Goal: Task Accomplishment & Management: Manage account settings

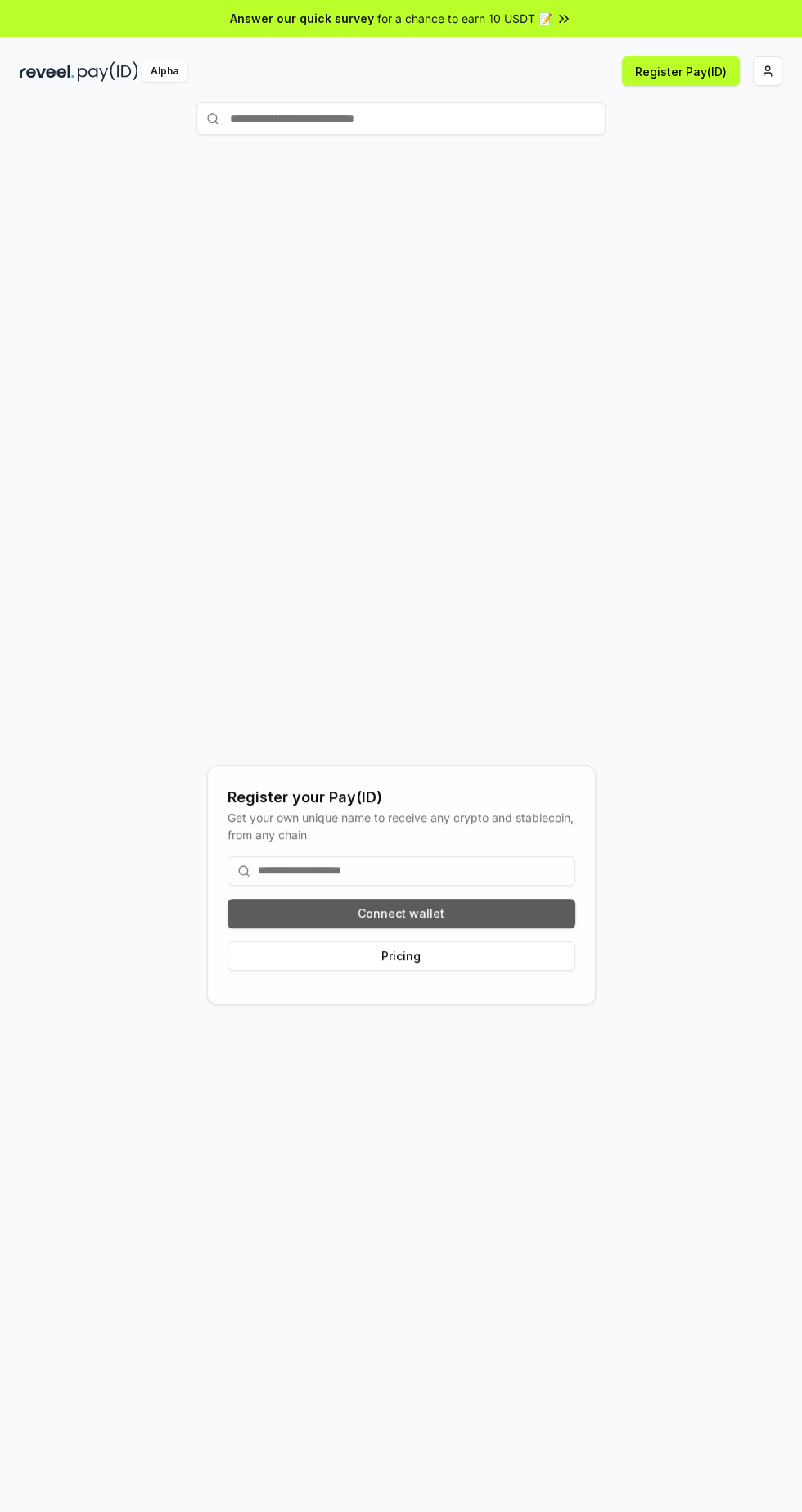
click at [522, 929] on button "Connect wallet" at bounding box center [401, 914] width 348 height 30
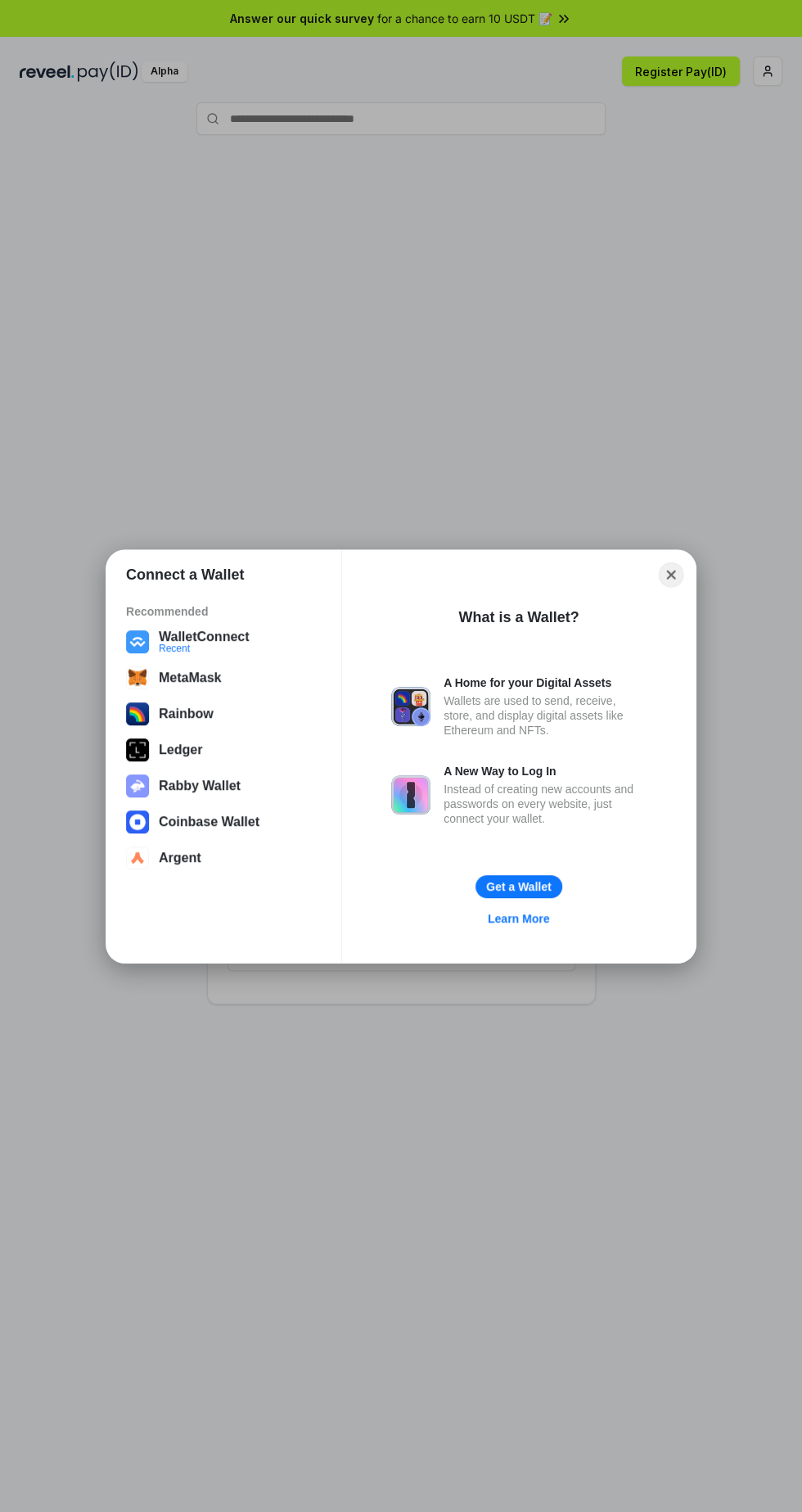
click at [670, 574] on button "Close" at bounding box center [671, 574] width 26 height 26
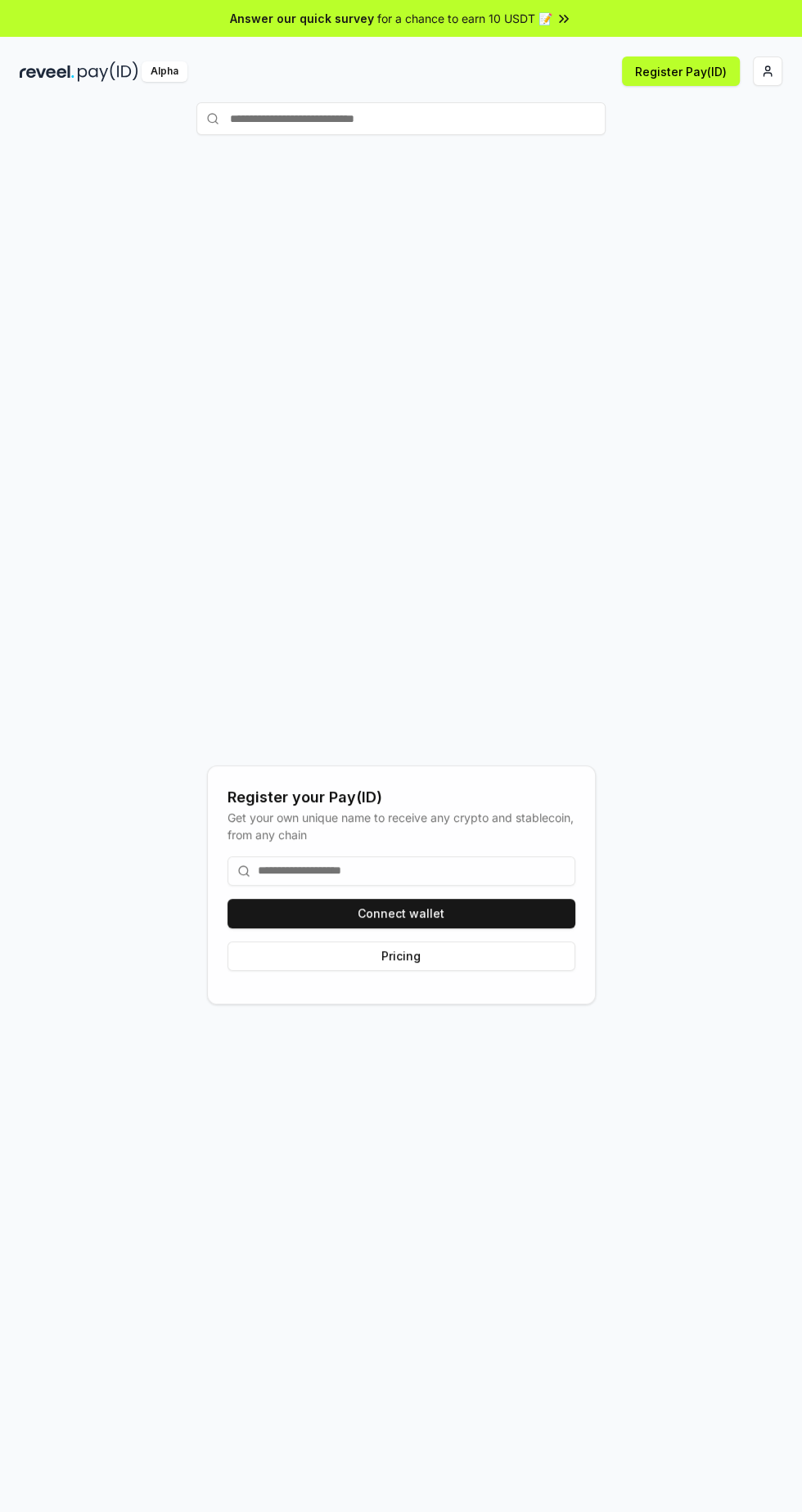
click at [780, 73] on html "Answer our quick survey for a chance to earn 10 USDT 📝 Alpha Register Pay(ID) R…" at bounding box center [401, 756] width 802 height 1512
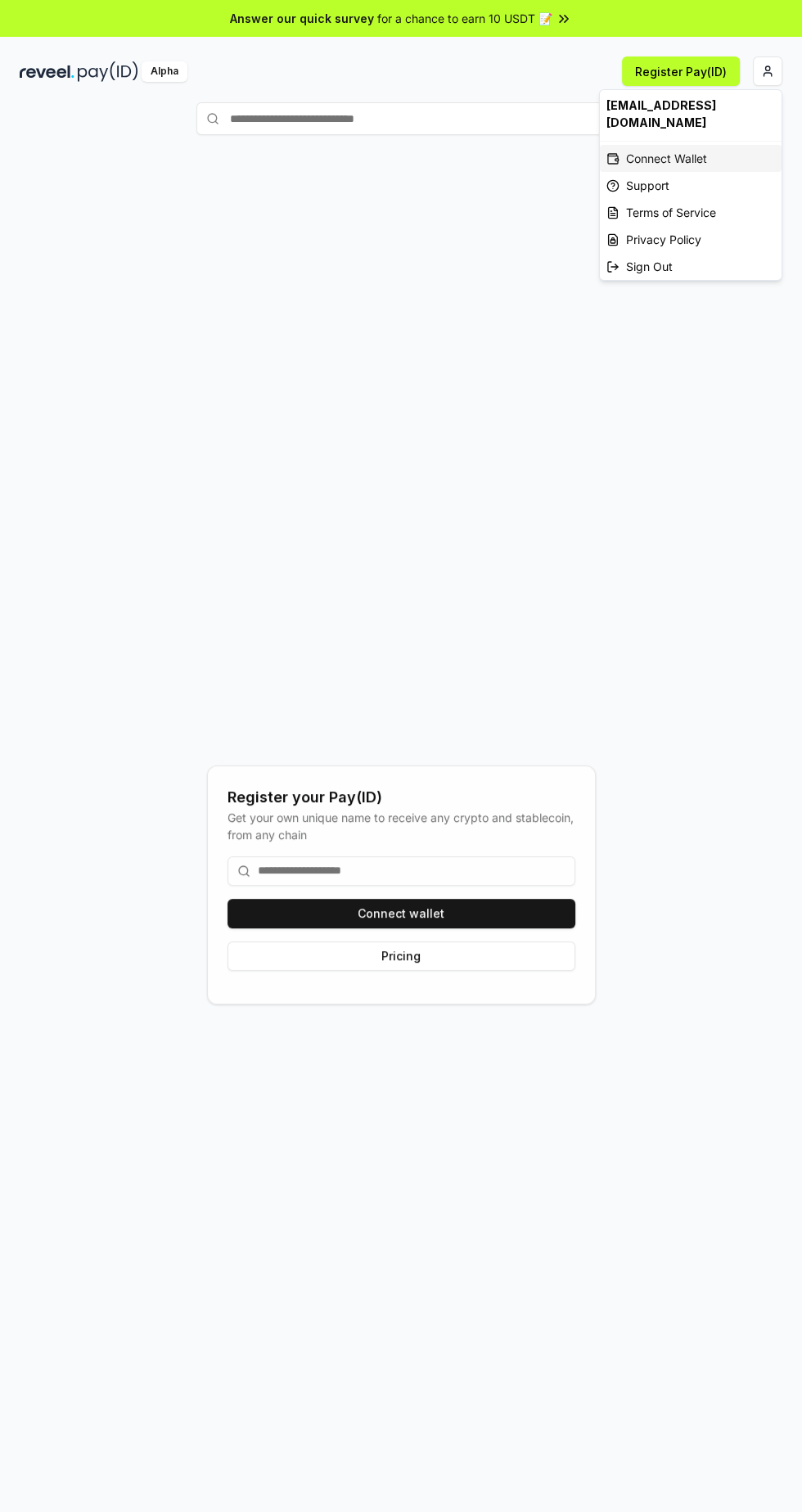
click at [693, 145] on div "Connect Wallet" at bounding box center [691, 158] width 182 height 27
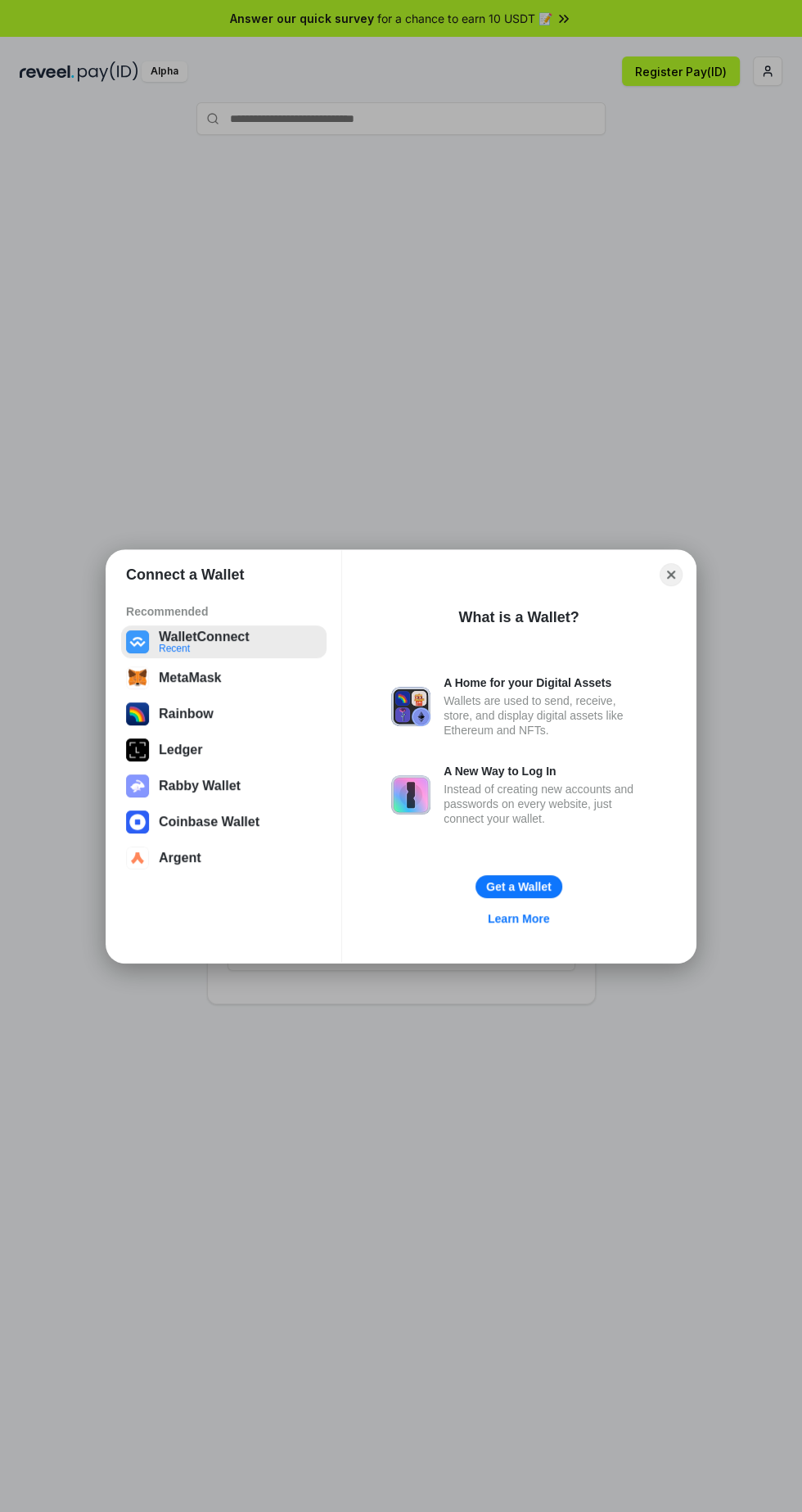
click at [242, 629] on div "WalletConnect" at bounding box center [204, 636] width 91 height 15
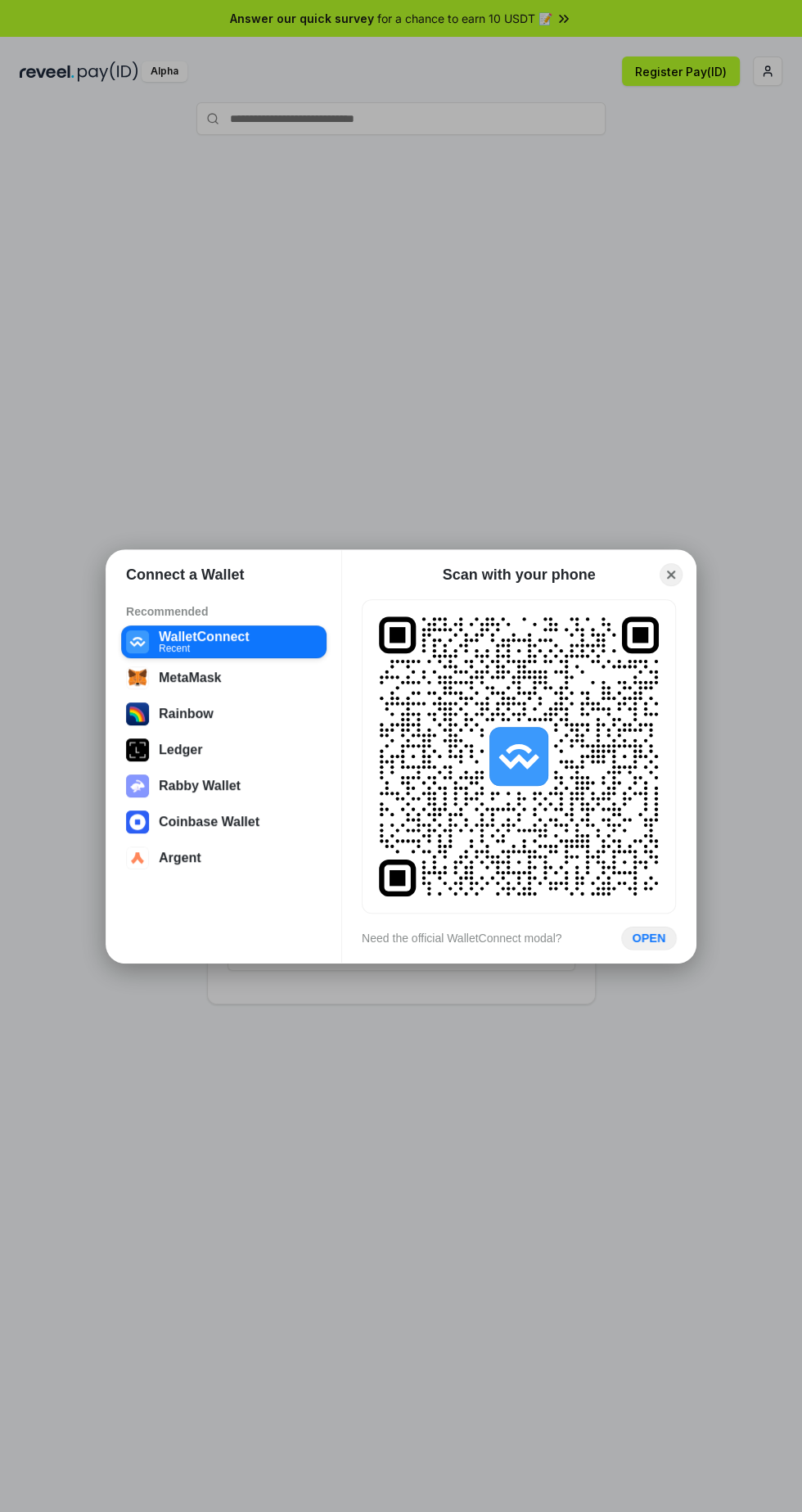
click at [671, 937] on button "OPEN" at bounding box center [649, 938] width 55 height 24
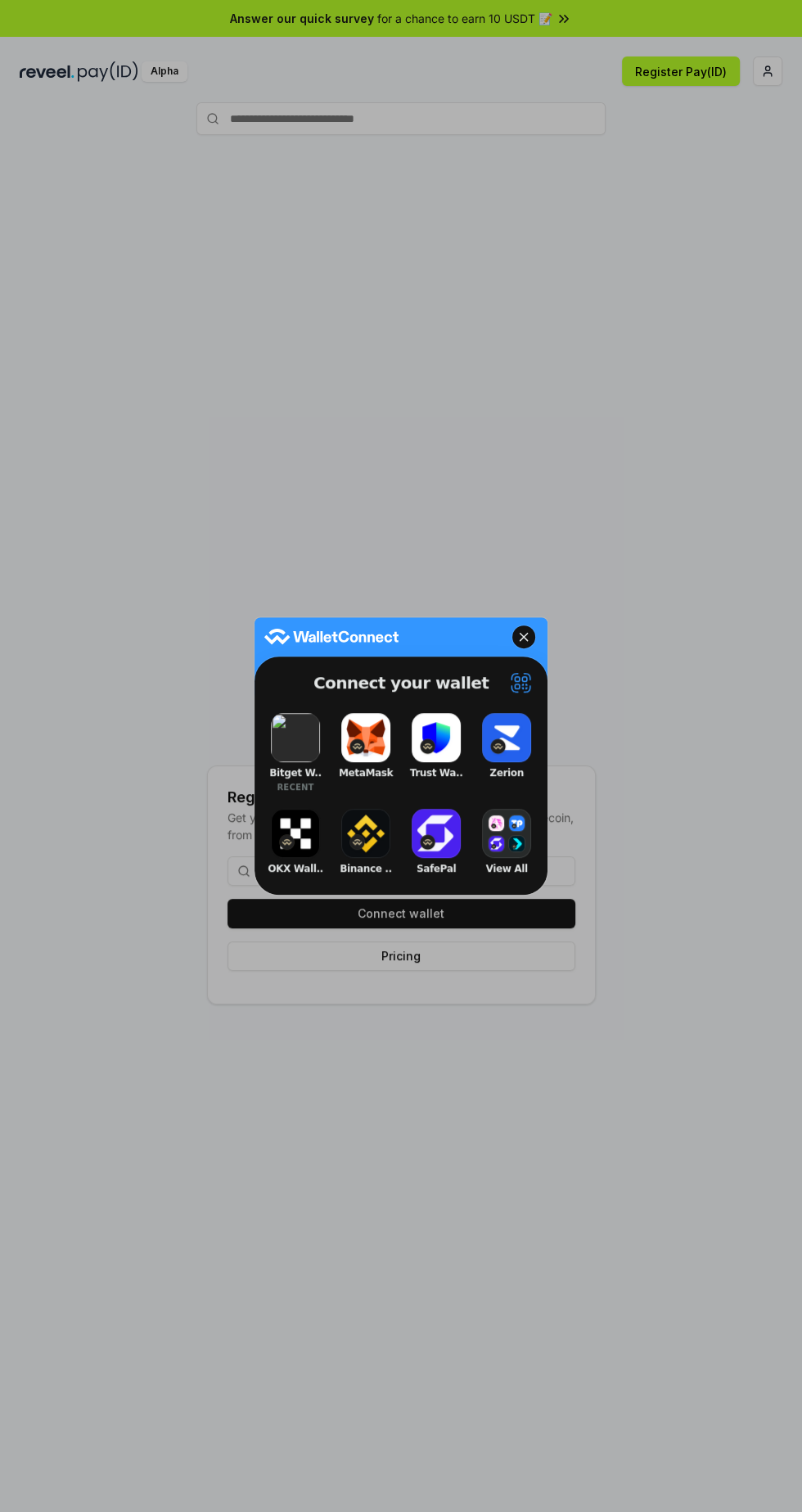
click at [516, 823] on button "View All" at bounding box center [507, 841] width 65 height 74
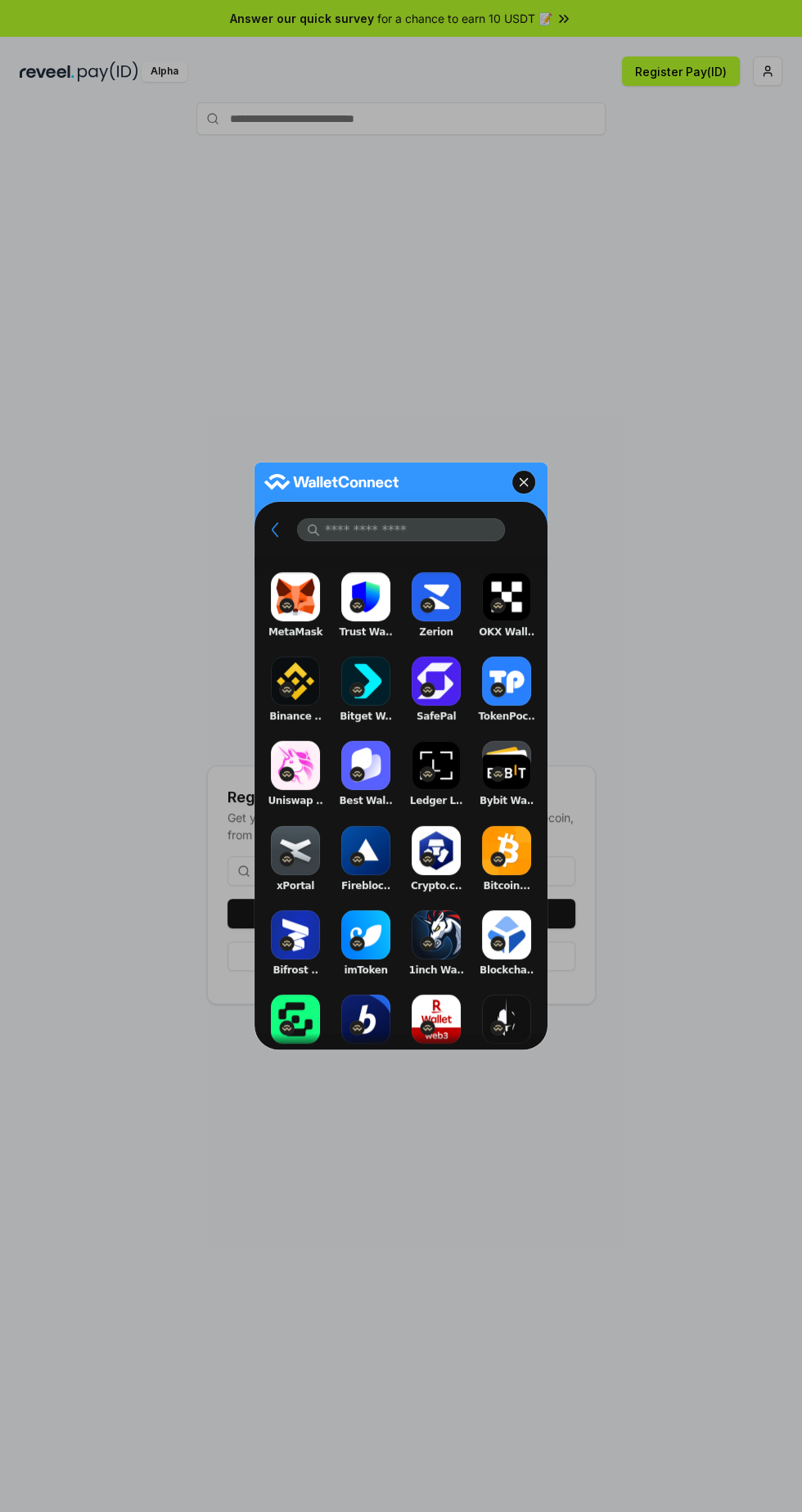
click at [372, 697] on button "Bitget W.." at bounding box center [366, 689] width 65 height 74
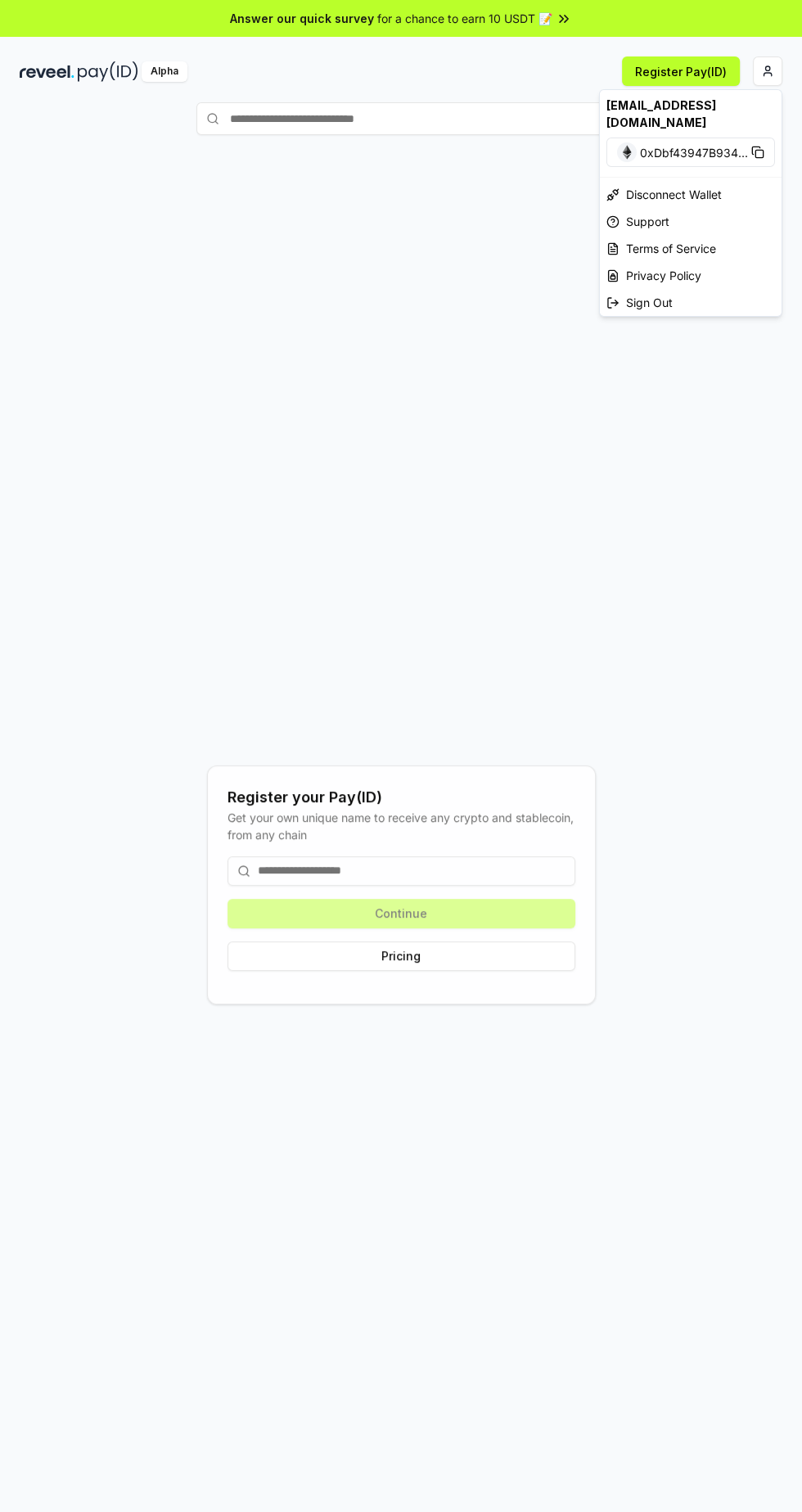
click at [767, 70] on html "Answer our quick survey for a chance to earn 10 USDT 📝 Alpha Register Pay(ID) R…" at bounding box center [401, 756] width 802 height 1512
click at [709, 64] on html "Answer our quick survey for a chance to earn 10 USDT 📝 Alpha Register Pay(ID) R…" at bounding box center [401, 756] width 802 height 1512
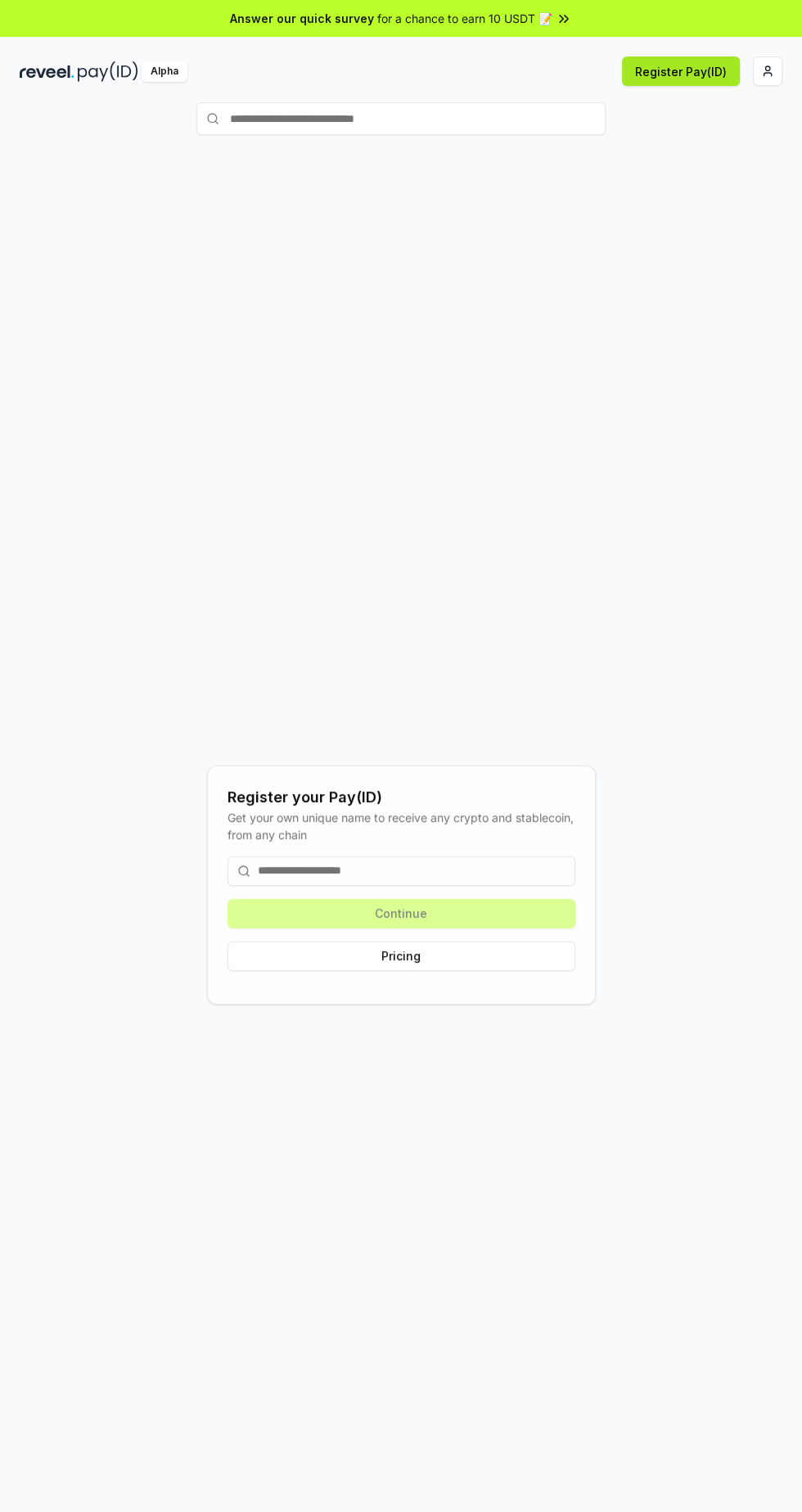
click at [695, 73] on button "Register Pay(ID)" at bounding box center [681, 71] width 118 height 30
click at [767, 70] on html "Answer our quick survey for a chance to earn 10 USDT 📝 Alpha Register Pay(ID) R…" at bounding box center [401, 756] width 802 height 1512
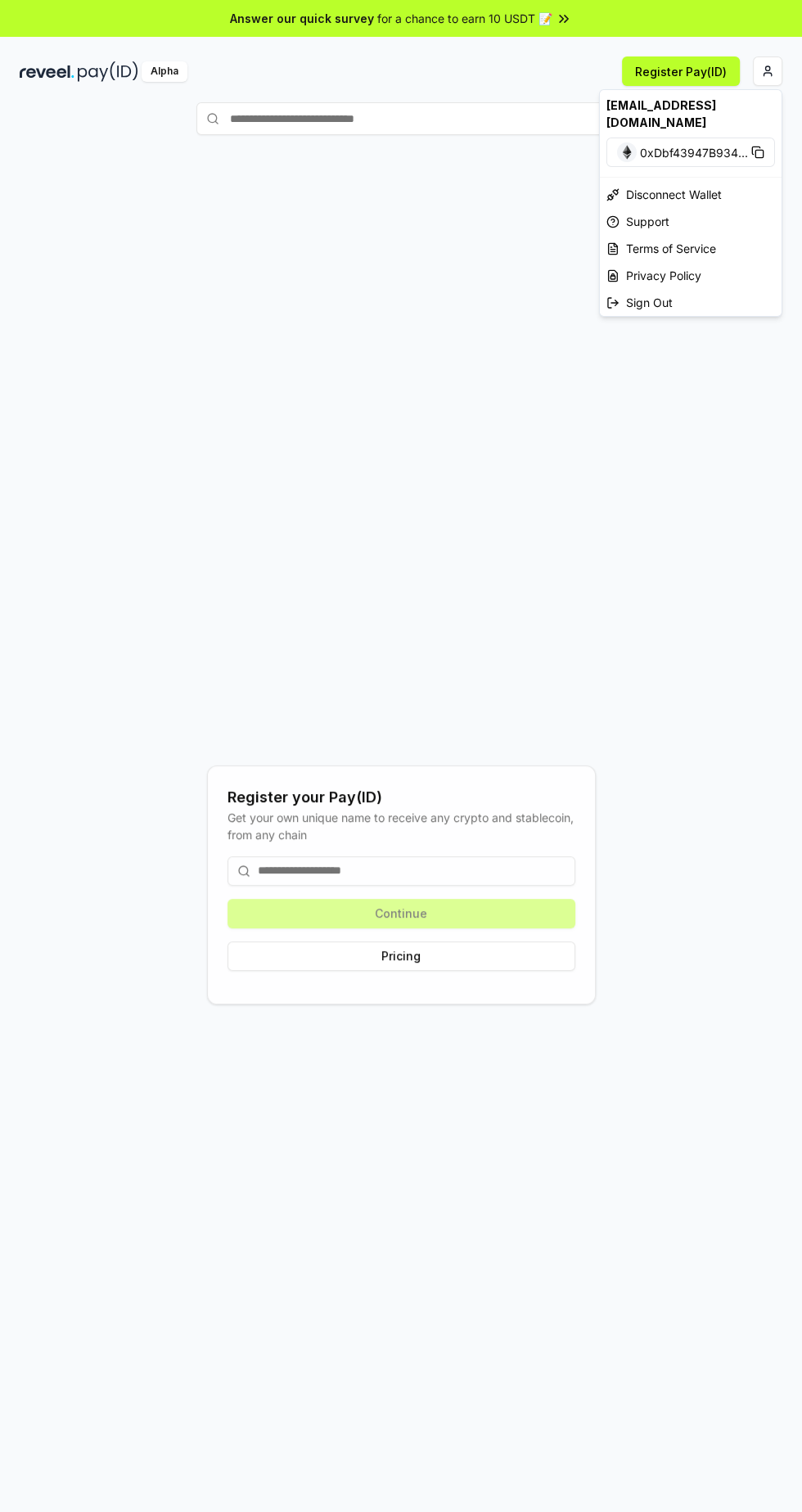
click at [157, 70] on html "Answer our quick survey for a chance to earn 10 USDT 📝 Alpha Register Pay(ID) R…" at bounding box center [401, 756] width 802 height 1512
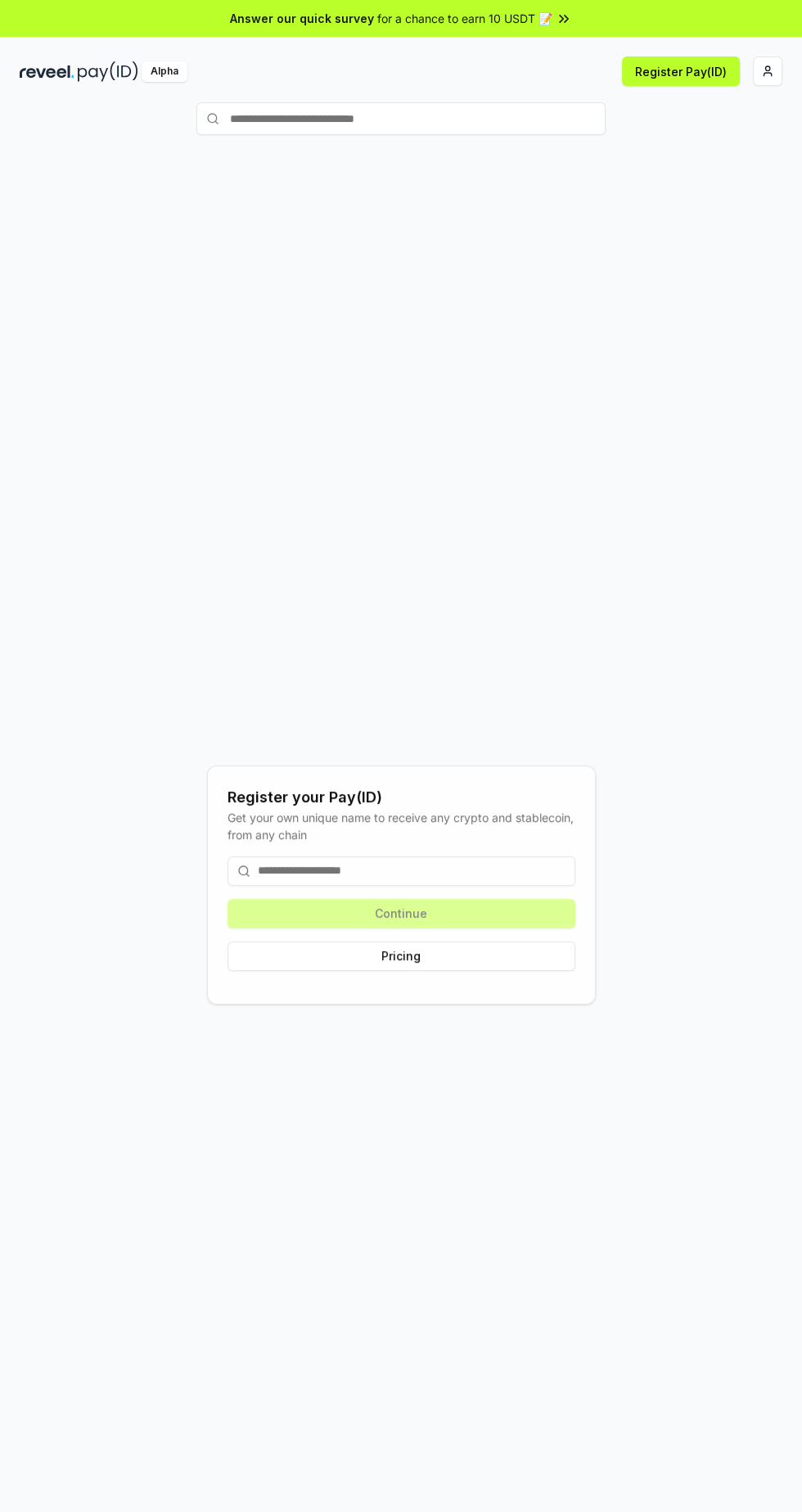
click at [177, 73] on div "Alpha" at bounding box center [164, 71] width 46 height 21
click at [166, 73] on div "Alpha" at bounding box center [164, 71] width 46 height 21
click at [485, 118] on input "text" at bounding box center [401, 119] width 410 height 33
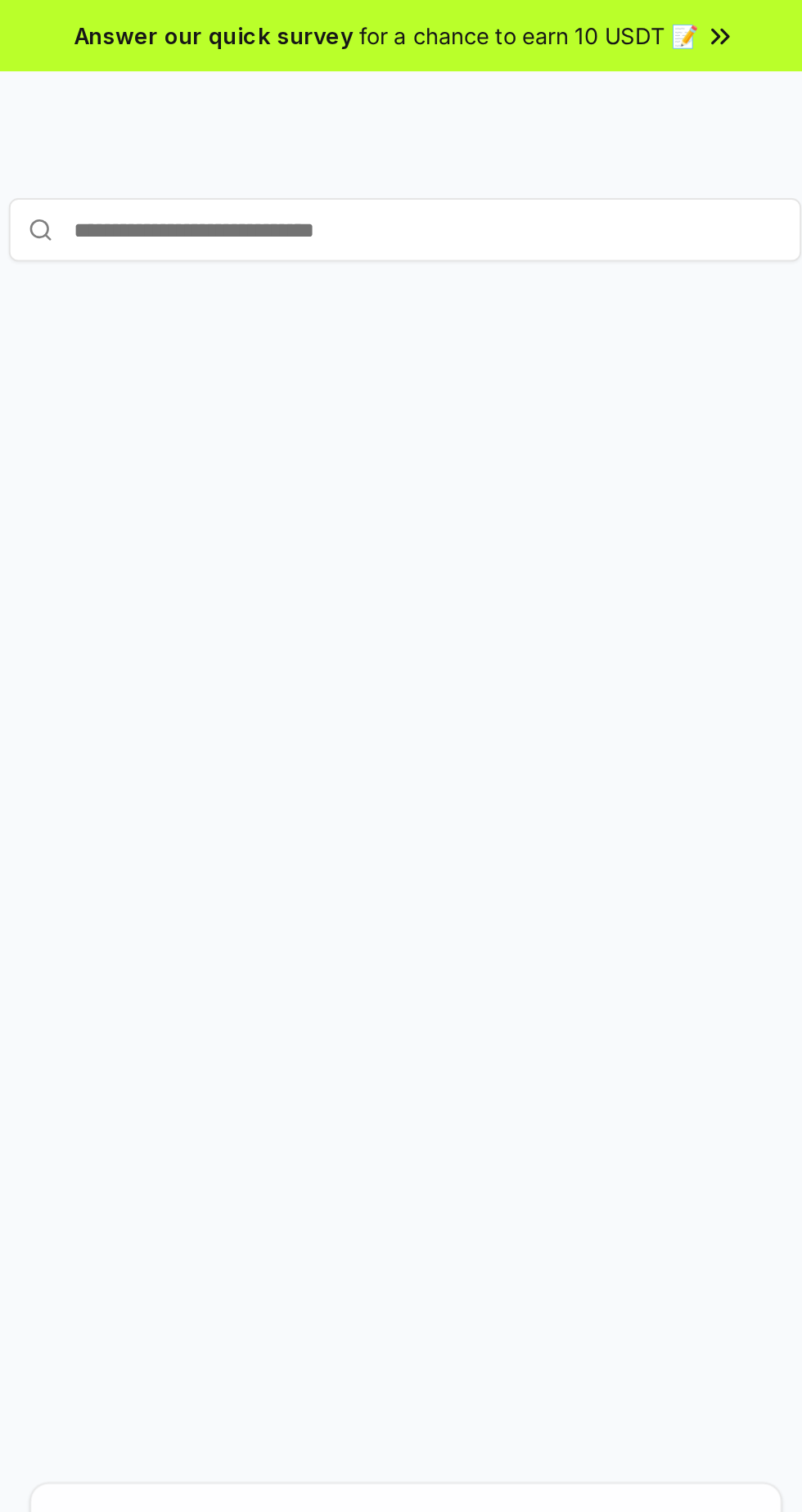
click at [549, 243] on div "Register your Pay(ID) Get your own unique name to receive any crypto and stable…" at bounding box center [401, 885] width 763 height 1433
click at [497, 329] on div "Register your Pay(ID) Get your own unique name to receive any crypto and stable…" at bounding box center [401, 885] width 763 height 1433
click at [511, 329] on div "Register your Pay(ID) Get your own unique name to receive any crypto and stable…" at bounding box center [401, 885] width 763 height 1433
click at [481, 295] on div "Register your Pay(ID) Get your own unique name to receive any crypto and stable…" at bounding box center [401, 885] width 763 height 1433
click at [475, 284] on div "Register your Pay(ID) Get your own unique name to receive any crypto and stable…" at bounding box center [401, 885] width 763 height 1433
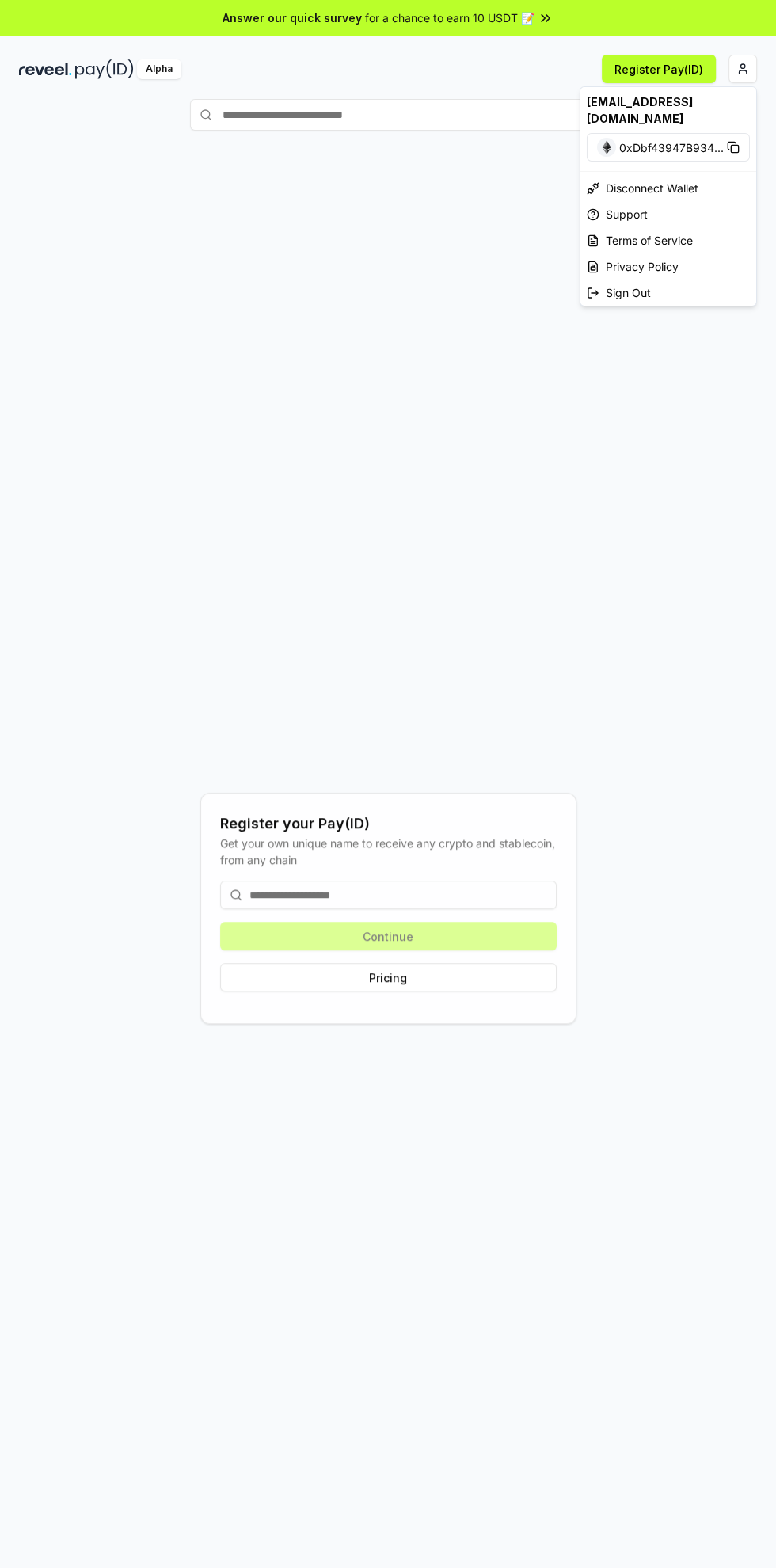
click at [742, 62] on html "Answer our quick survey for a chance to earn 10 USDT 📝 Alpha Register Pay(ID) R…" at bounding box center [388, 784] width 776 height 1568
click at [680, 393] on html "Answer our quick survey for a chance to earn 10 USDT 📝 Alpha Register Pay(ID) R…" at bounding box center [388, 784] width 776 height 1568
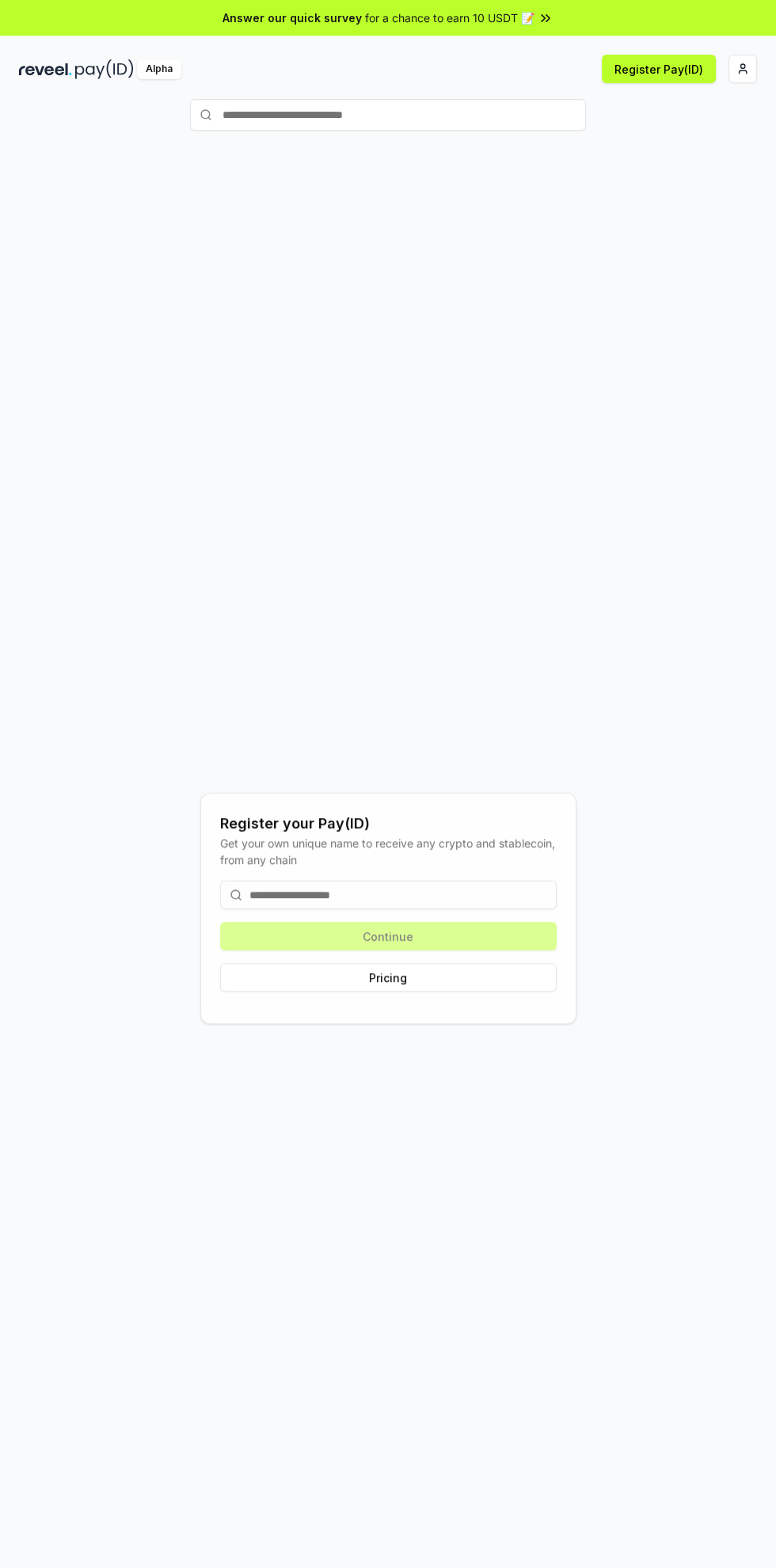
click at [152, 64] on div "Alpha" at bounding box center [159, 69] width 44 height 20
click at [37, 62] on img at bounding box center [46, 69] width 53 height 20
click at [78, 66] on img at bounding box center [104, 69] width 58 height 20
click at [666, 70] on button "Register Pay(ID)" at bounding box center [659, 69] width 114 height 29
click at [681, 73] on button "Register Pay(ID)" at bounding box center [659, 69] width 114 height 29
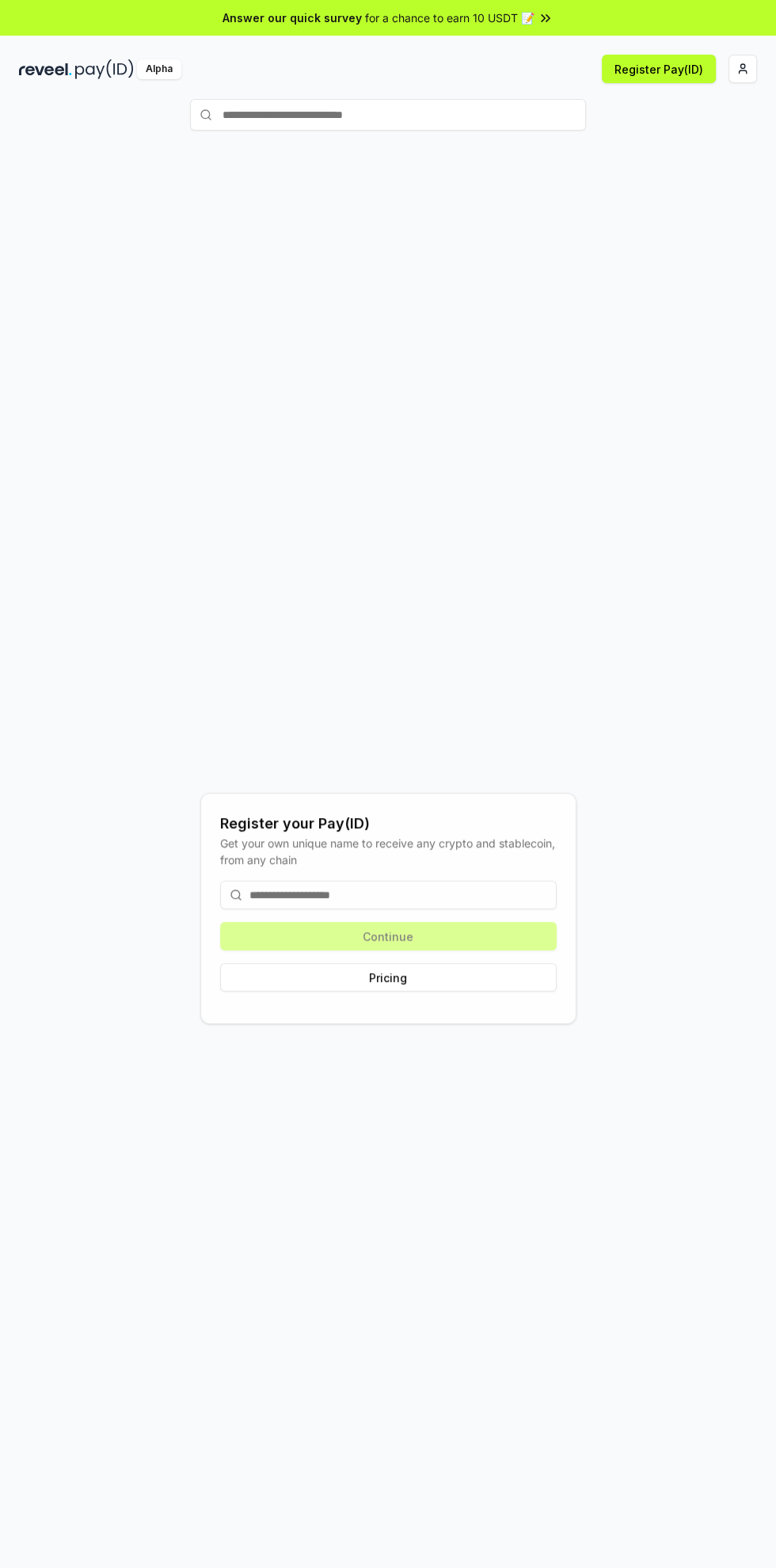
click at [744, 68] on html "Answer our quick survey for a chance to earn 10 USDT 📝 Alpha Register Pay(ID) R…" at bounding box center [388, 784] width 776 height 1568
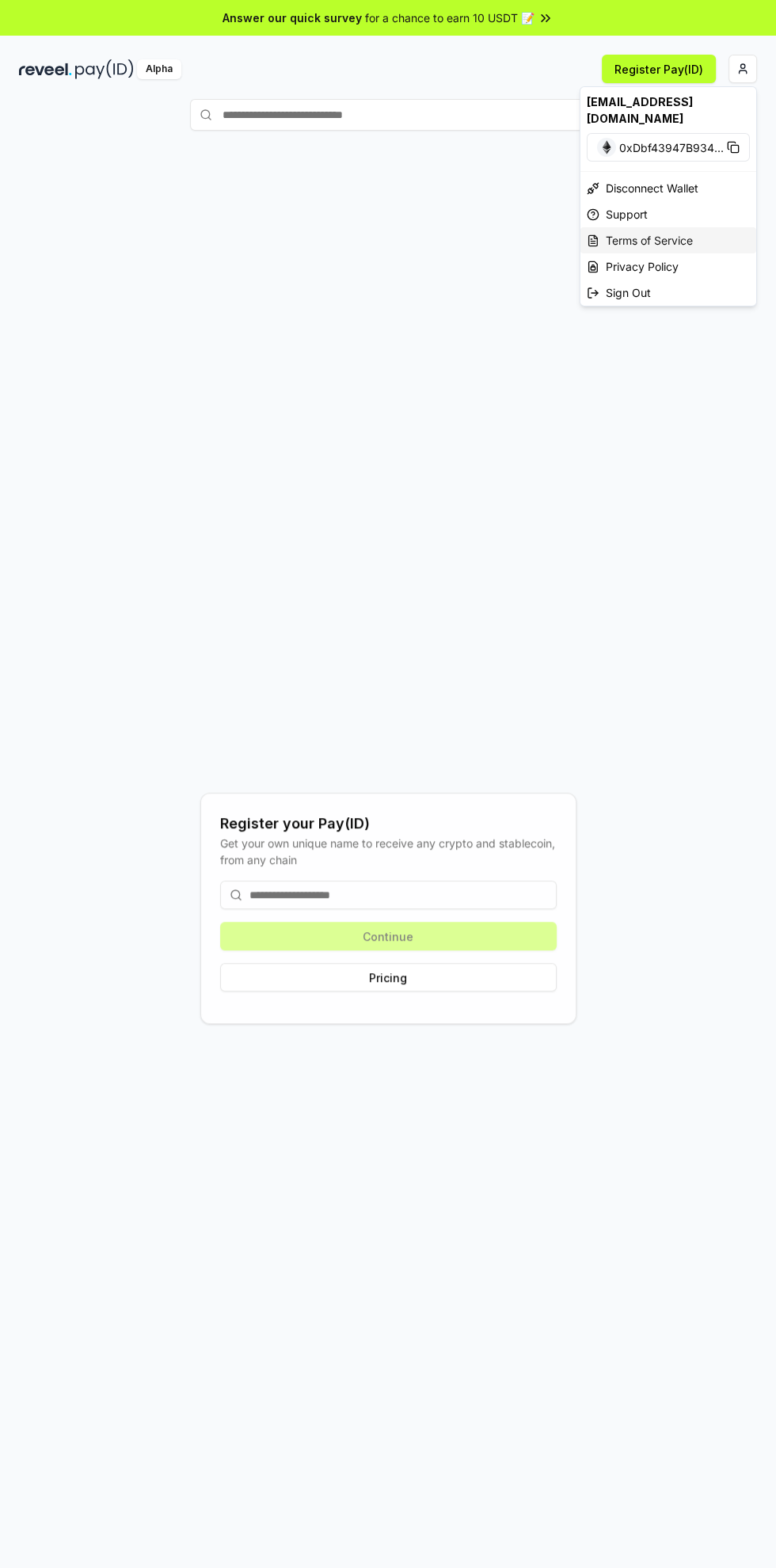
click at [716, 227] on div "Terms of Service" at bounding box center [669, 240] width 176 height 26
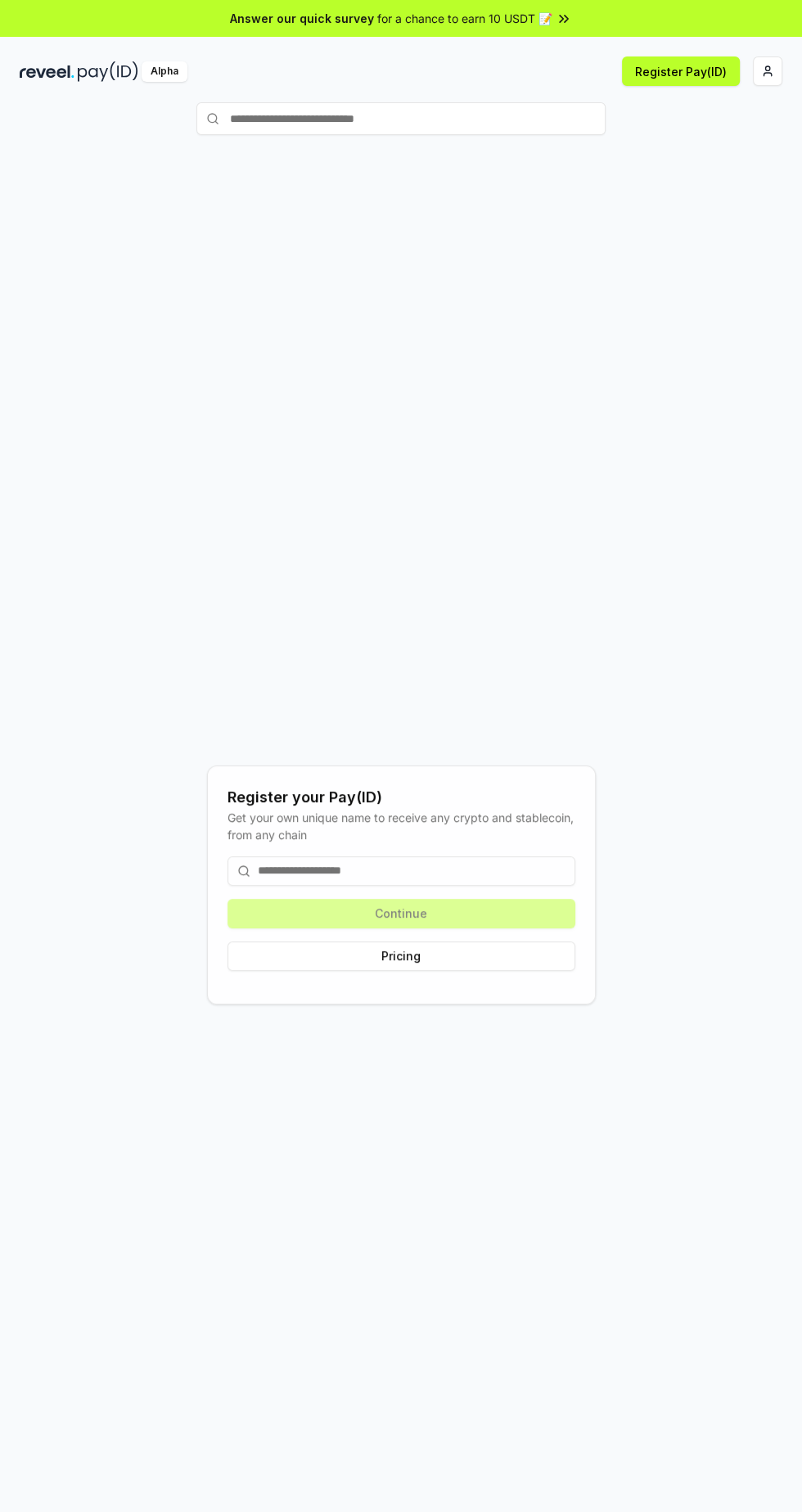
click at [561, 18] on icon at bounding box center [564, 19] width 17 height 17
click at [512, 971] on button "Pricing" at bounding box center [401, 957] width 348 height 30
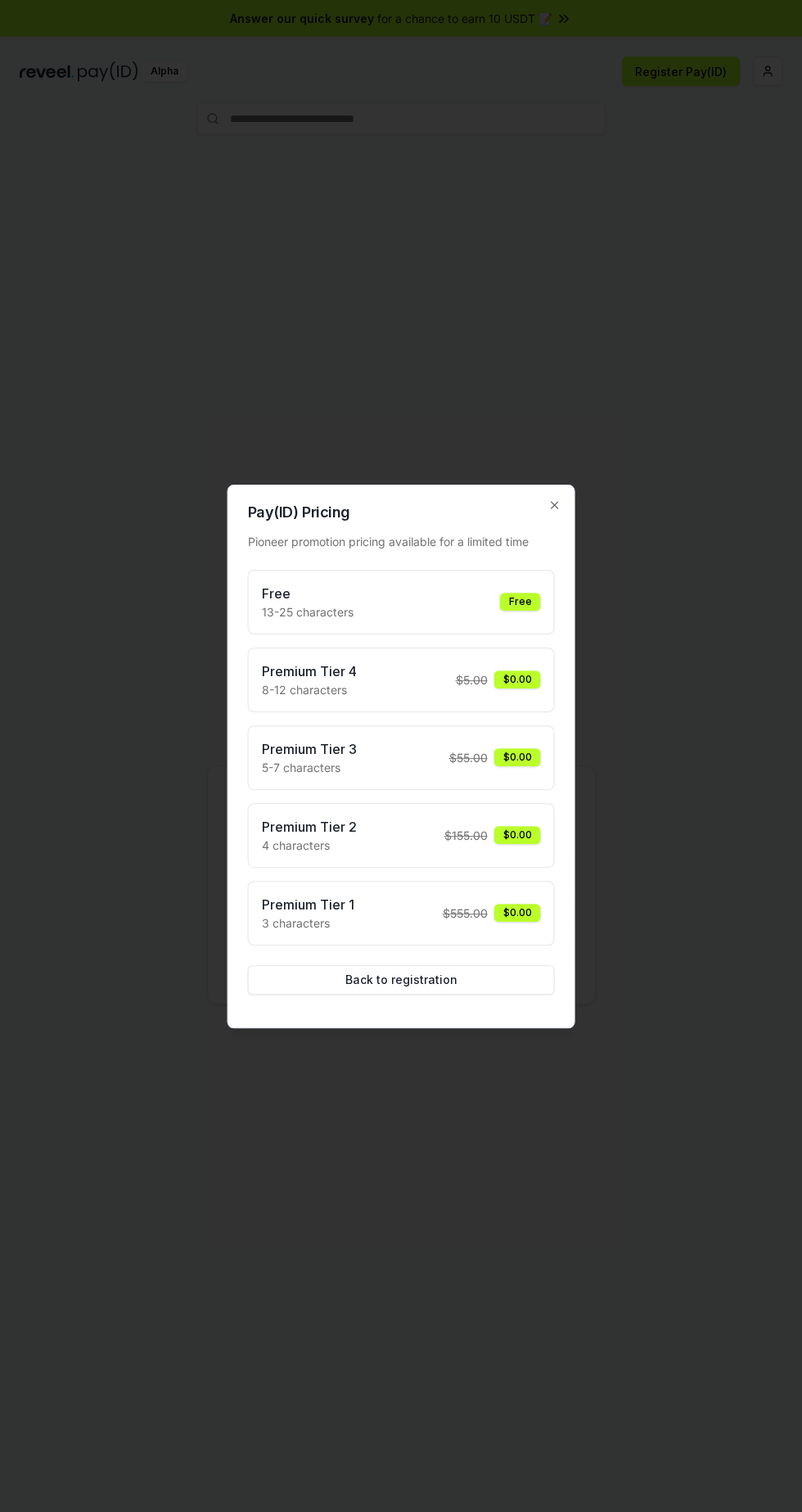
click at [521, 602] on div "Free" at bounding box center [520, 602] width 41 height 18
click at [528, 607] on div "Free" at bounding box center [520, 602] width 41 height 18
click at [364, 639] on div "Free 13-25 characters Free Premium Tier 4 8-12 characters $ 5.00 $0.00 Premium …" at bounding box center [401, 757] width 307 height 376
click at [347, 612] on p "13-25 characters" at bounding box center [308, 612] width 92 height 17
click at [568, 504] on div "Pay(ID) Pricing Pioneer promotion pricing available for a limited time Free 13-…" at bounding box center [401, 756] width 348 height 544
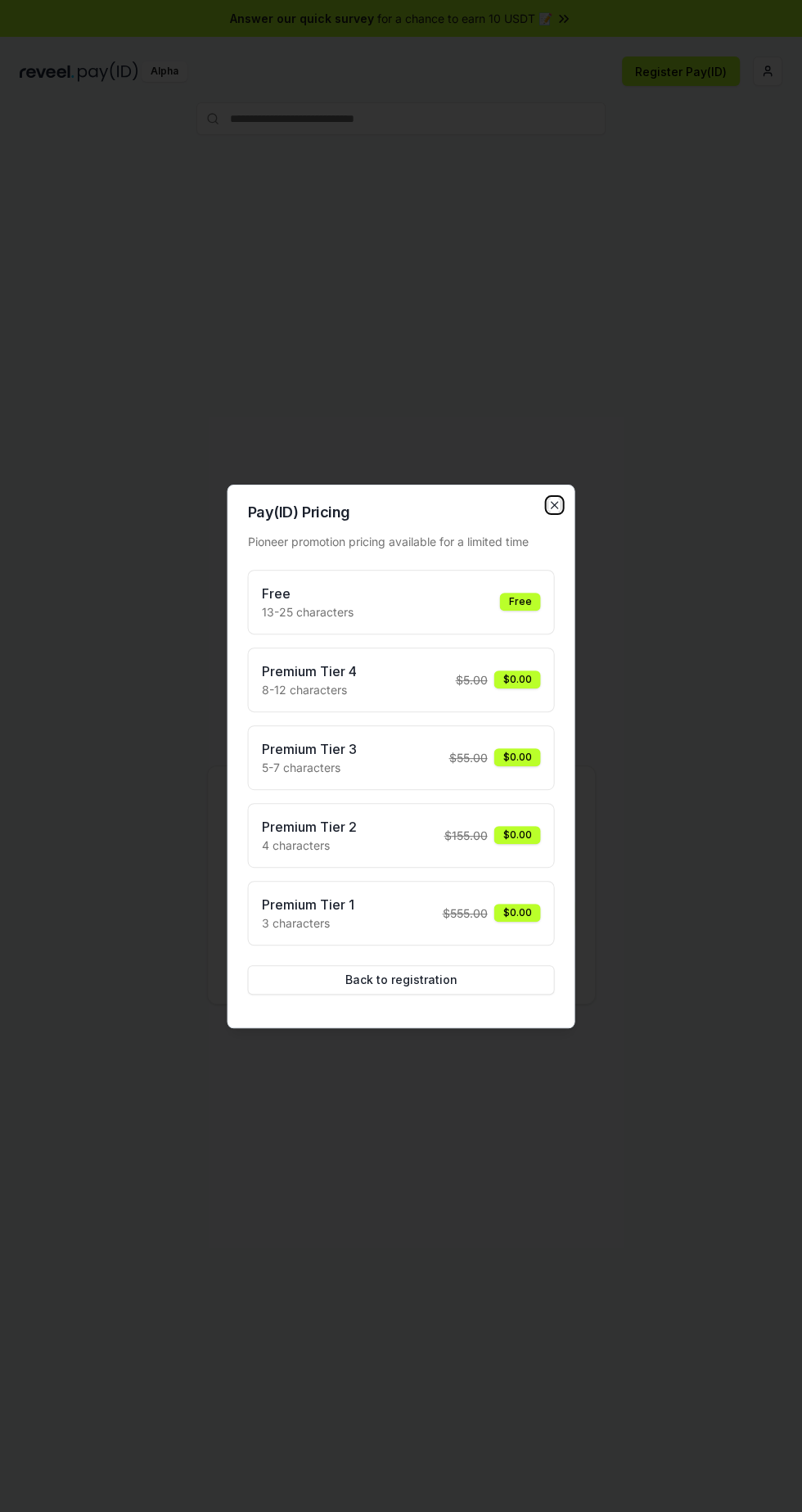
click at [555, 505] on icon "button" at bounding box center [555, 505] width 7 height 7
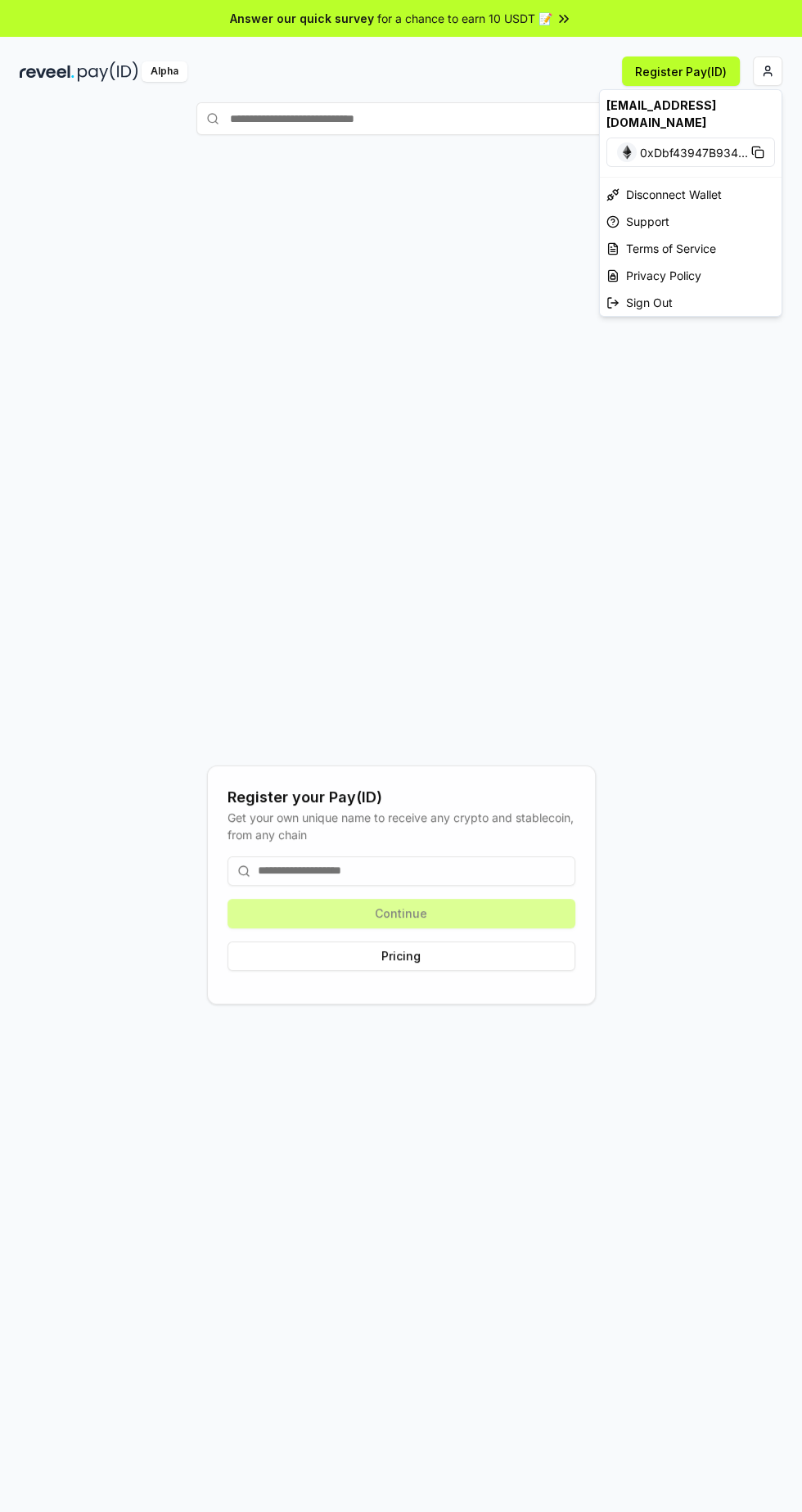
click at [763, 68] on html "Answer our quick survey for a chance to earn 10 USDT 📝 Alpha Register Pay(ID) R…" at bounding box center [401, 756] width 802 height 1512
click at [704, 290] on div "Sign Out" at bounding box center [691, 302] width 182 height 27
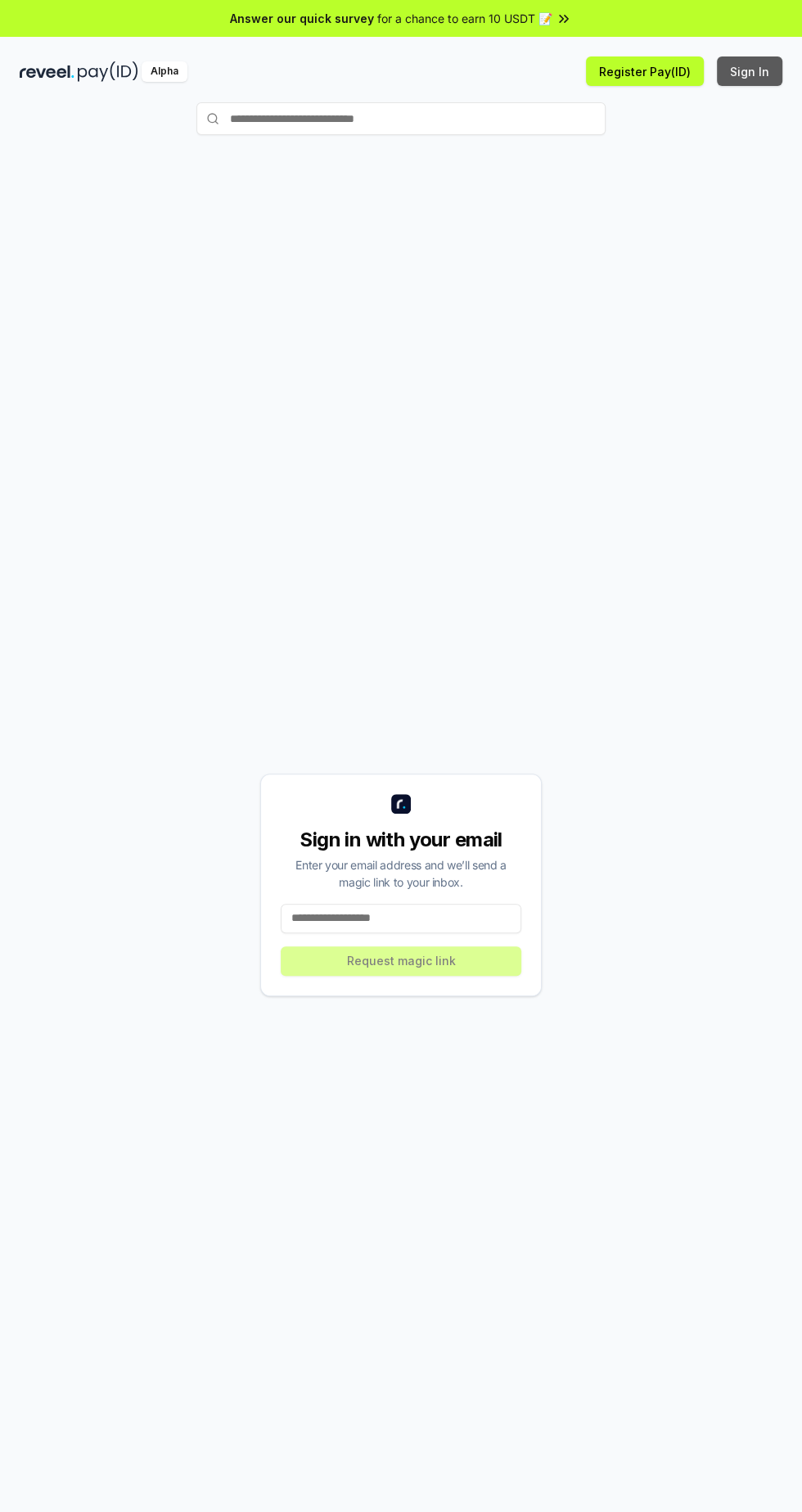
click at [780, 63] on button "Sign In" at bounding box center [749, 71] width 65 height 30
click at [774, 65] on button "Sign In" at bounding box center [749, 71] width 65 height 30
click at [444, 934] on input at bounding box center [401, 919] width 241 height 30
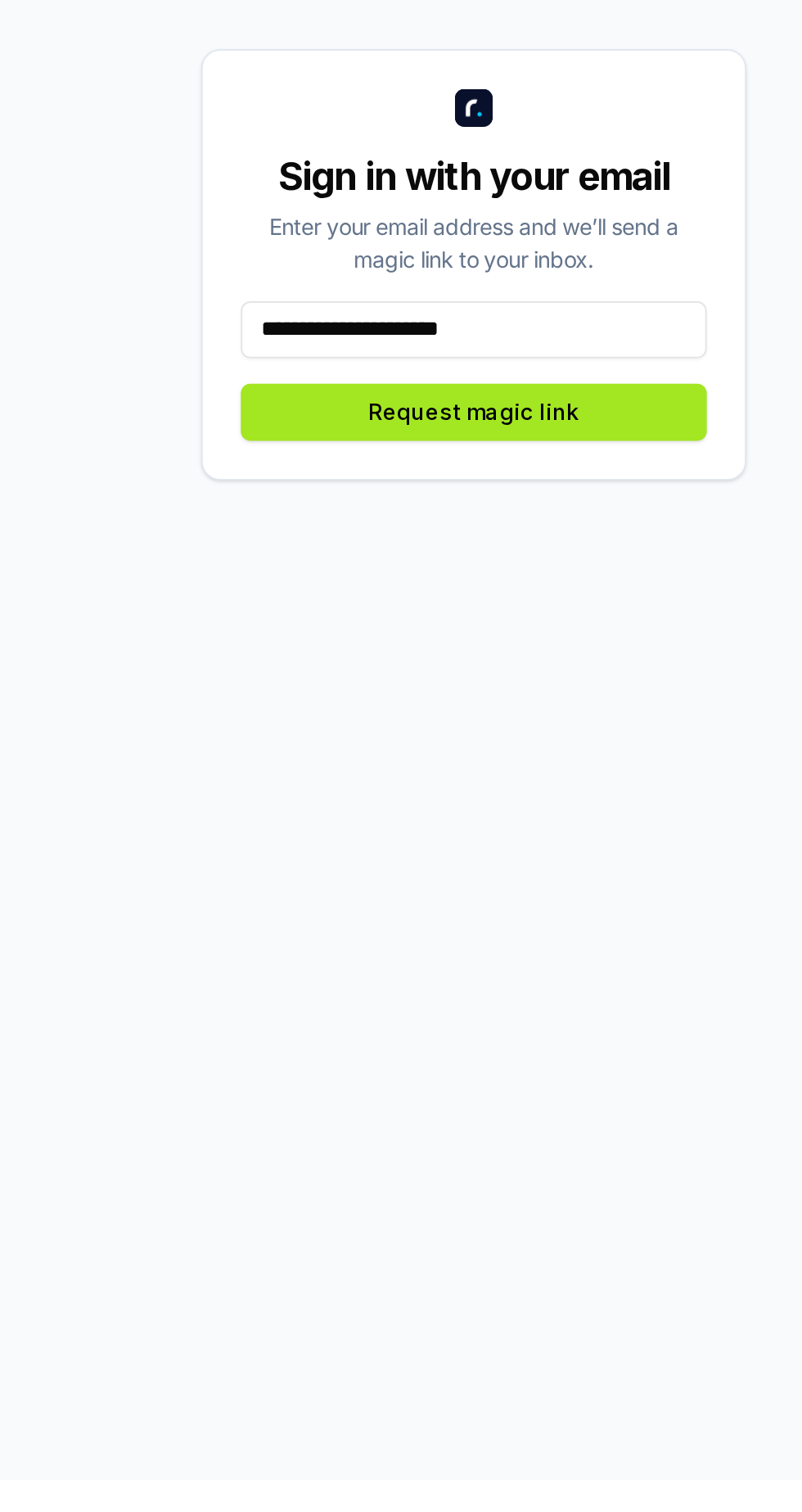
type input "**********"
click at [479, 976] on button "Request magic link" at bounding box center [401, 961] width 241 height 30
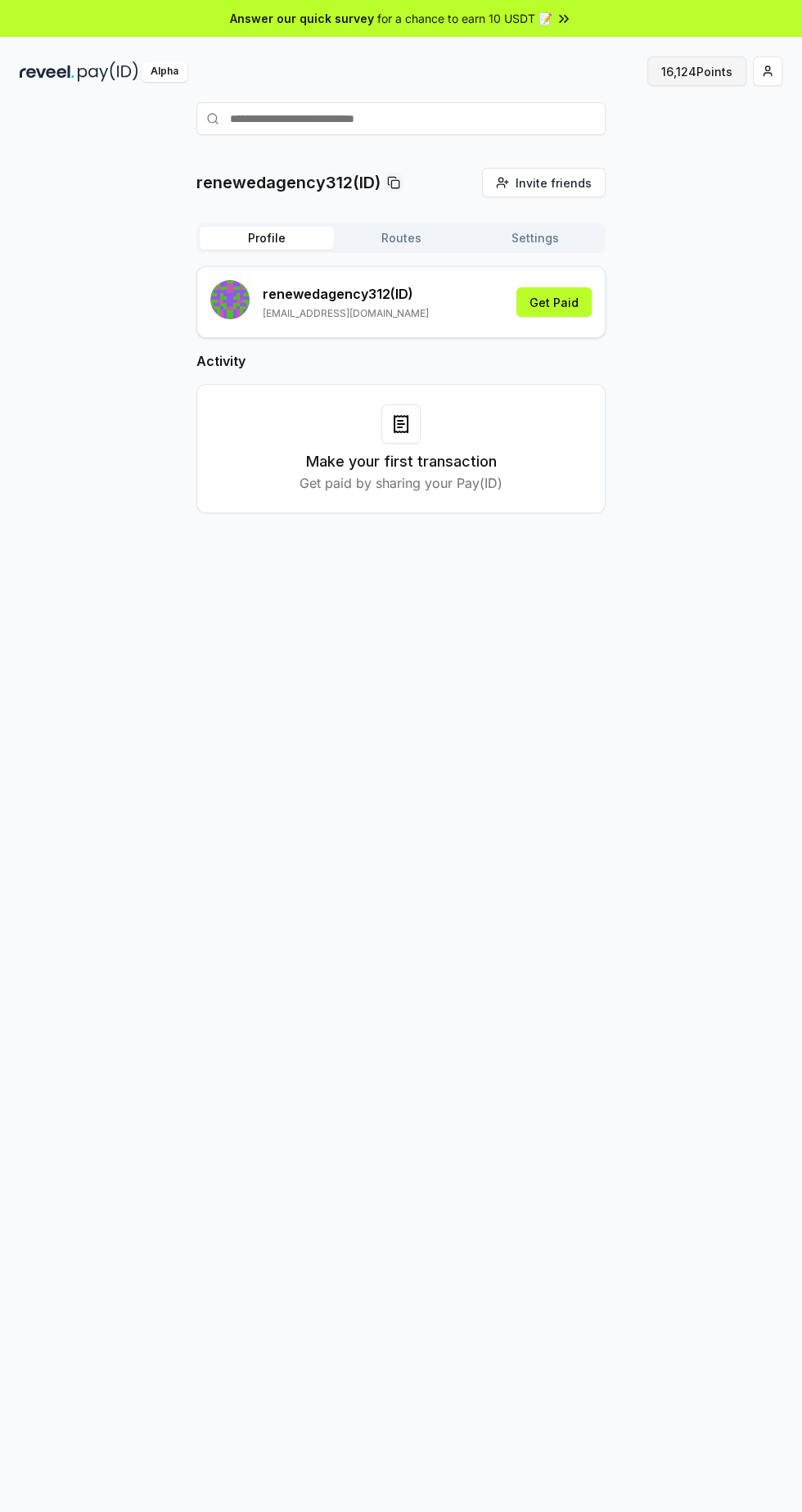
click at [703, 64] on button "16,124 Points" at bounding box center [697, 71] width 99 height 30
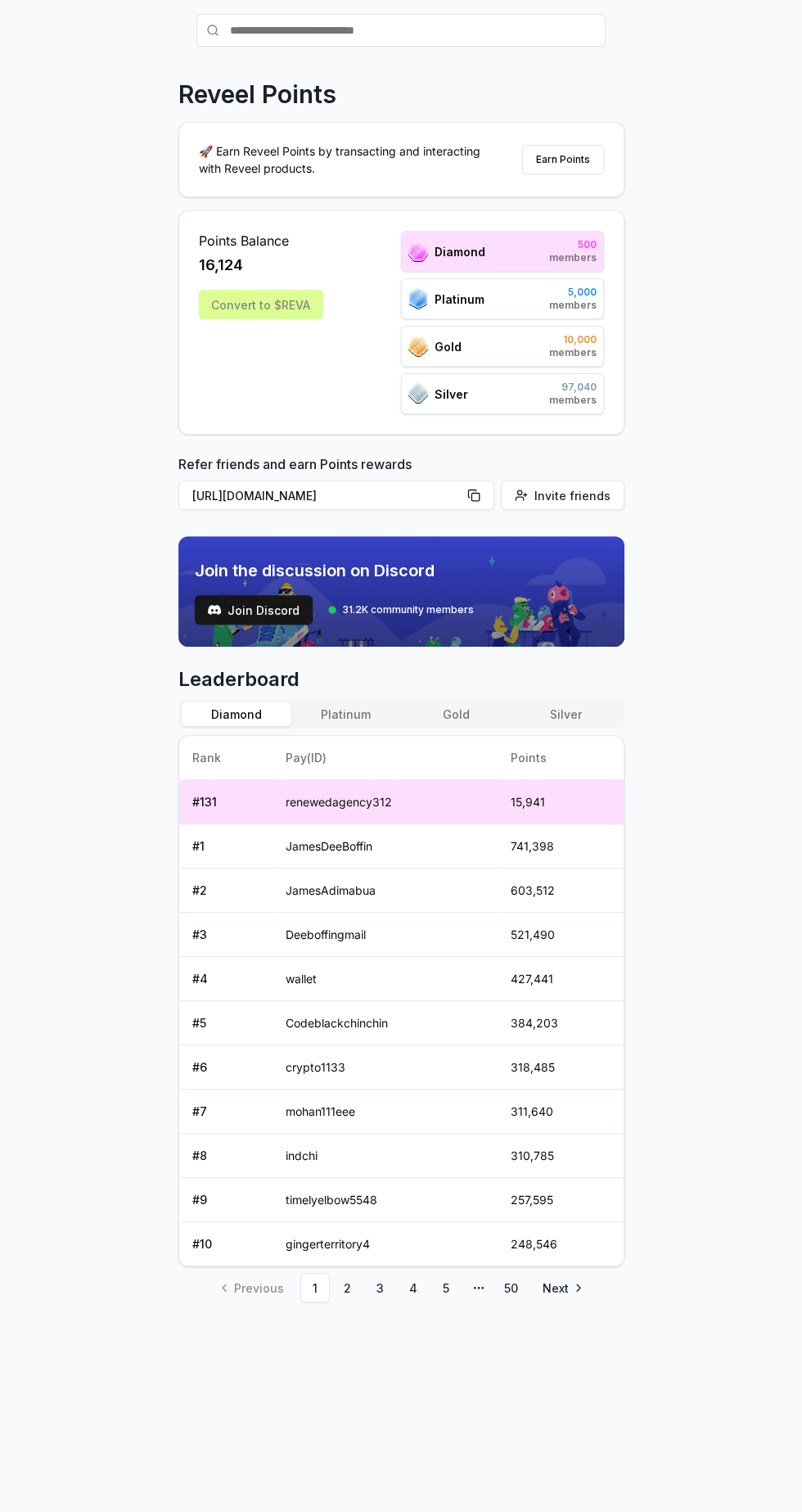
scroll to position [89, 0]
click at [379, 1282] on link "3" at bounding box center [381, 1288] width 30 height 30
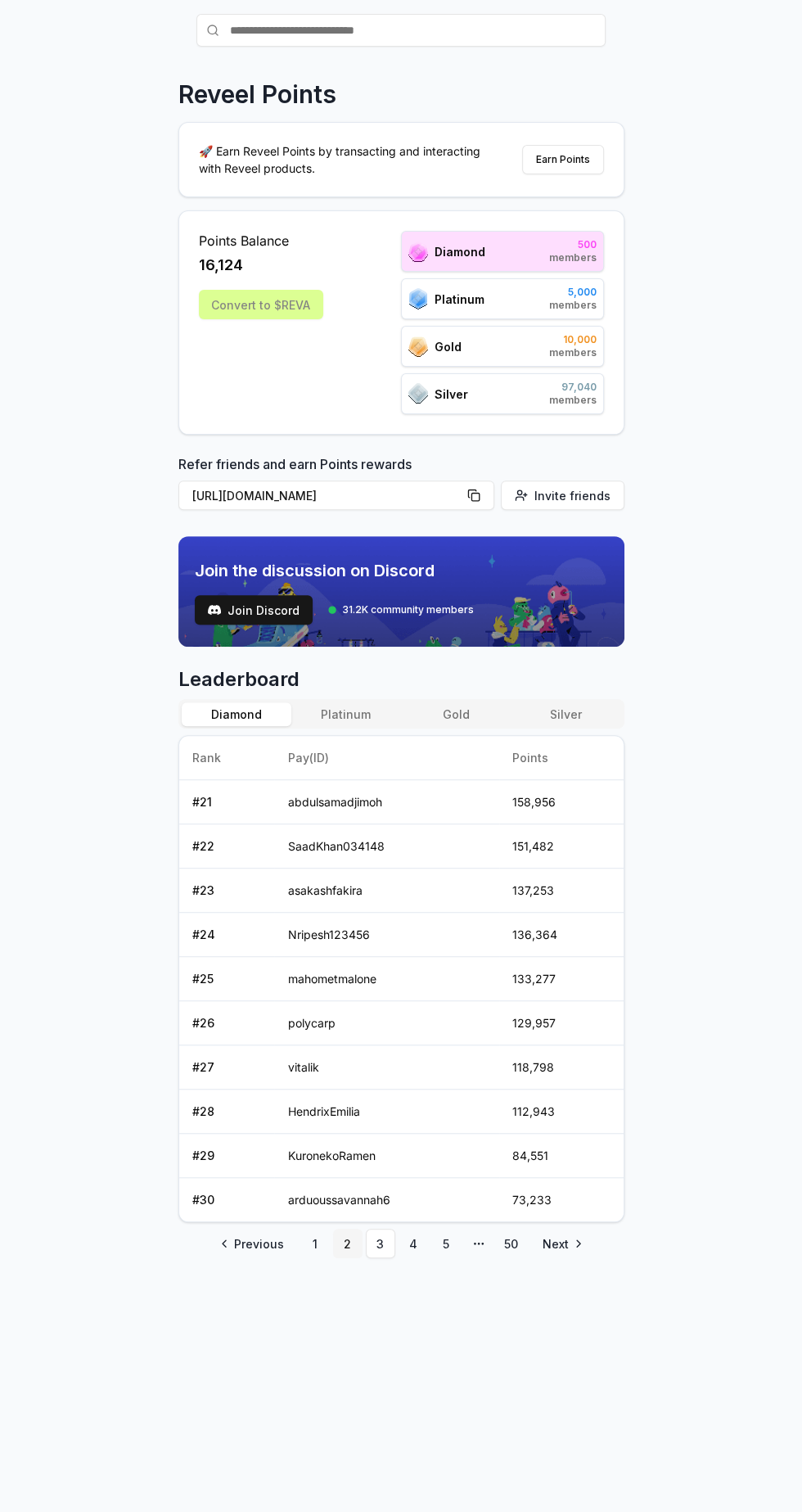
click at [346, 1238] on link "2" at bounding box center [348, 1244] width 30 height 30
click at [412, 1238] on link "4" at bounding box center [414, 1244] width 30 height 30
click at [379, 1238] on link "3" at bounding box center [381, 1244] width 30 height 30
click at [412, 1238] on link "4" at bounding box center [414, 1244] width 30 height 30
click at [452, 1238] on link "5" at bounding box center [446, 1244] width 30 height 30
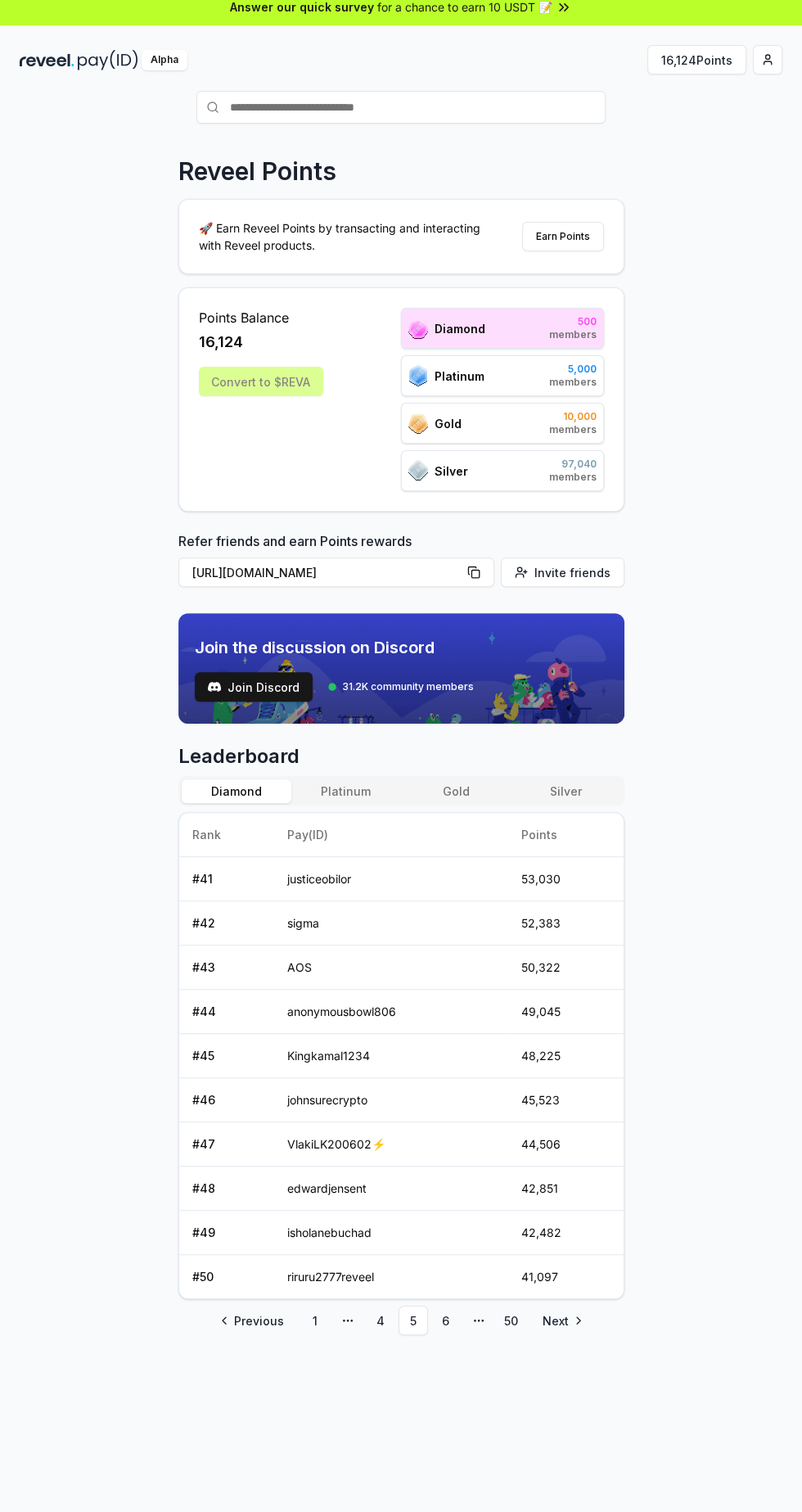
scroll to position [0, 0]
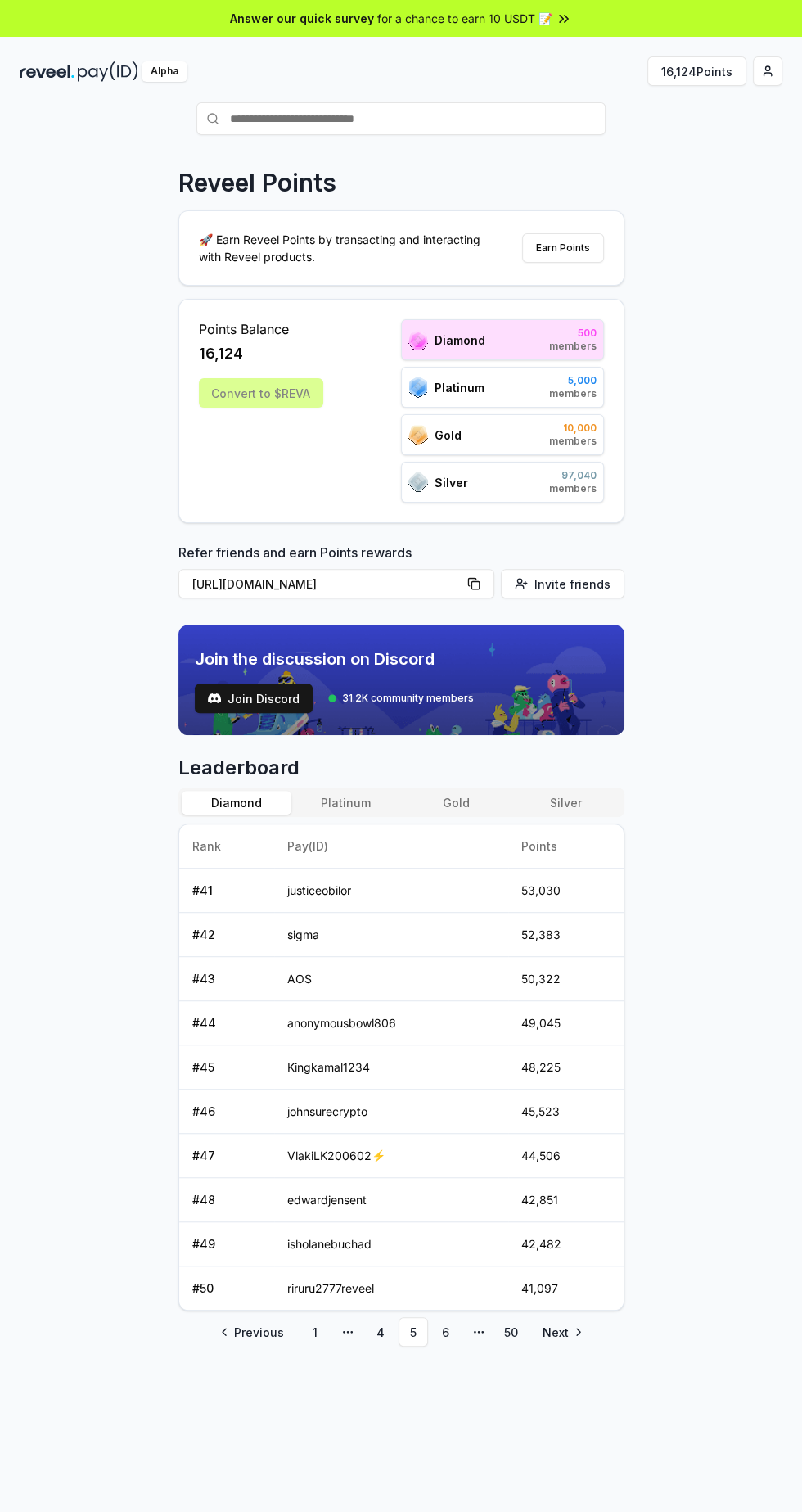
click at [760, 74] on html "Answer our quick survey for a chance to earn 10 USDT 📝 Alpha 16,124 Points Reve…" at bounding box center [401, 756] width 802 height 1512
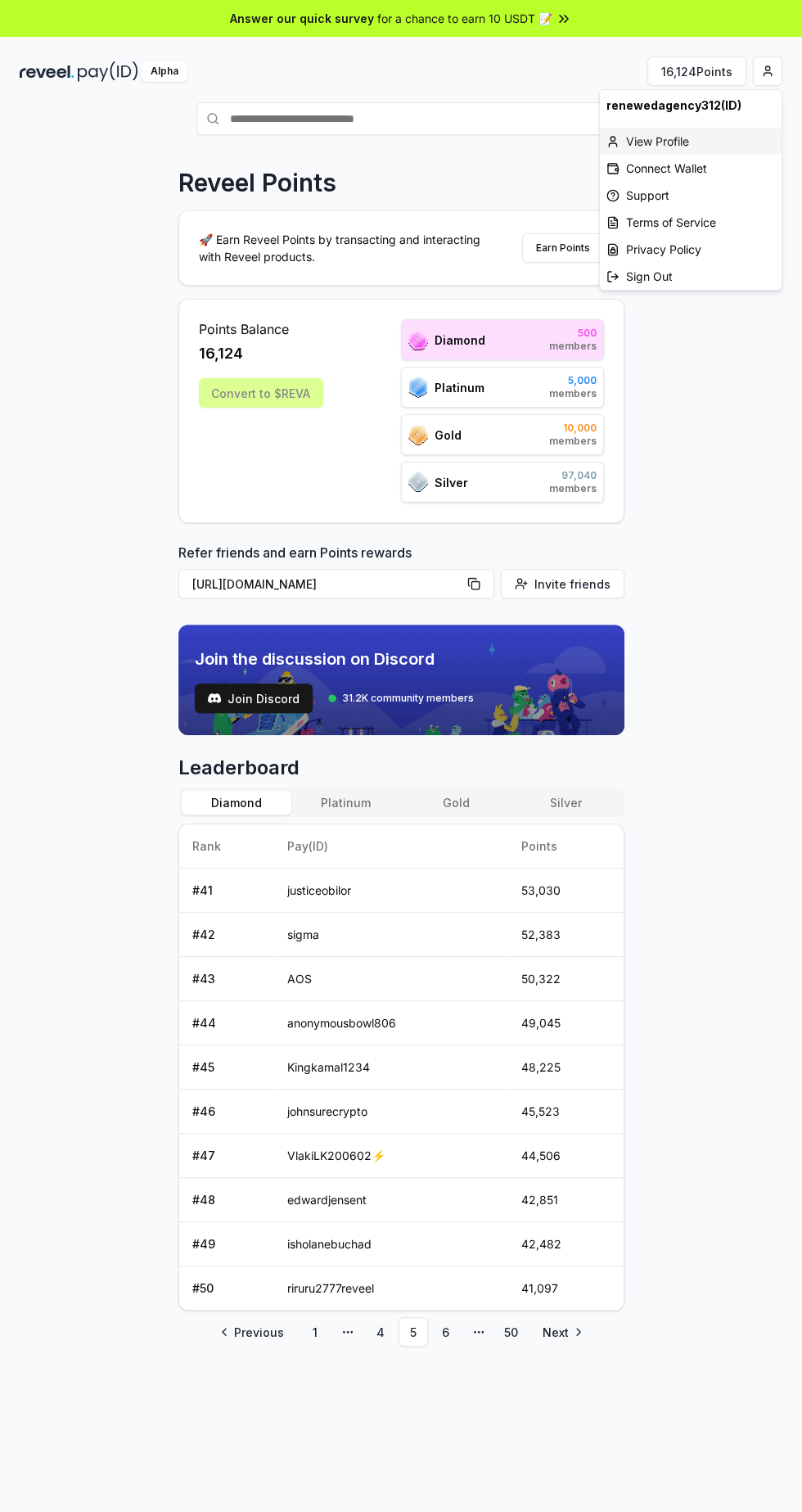
click at [684, 133] on div "View Profile" at bounding box center [691, 141] width 182 height 27
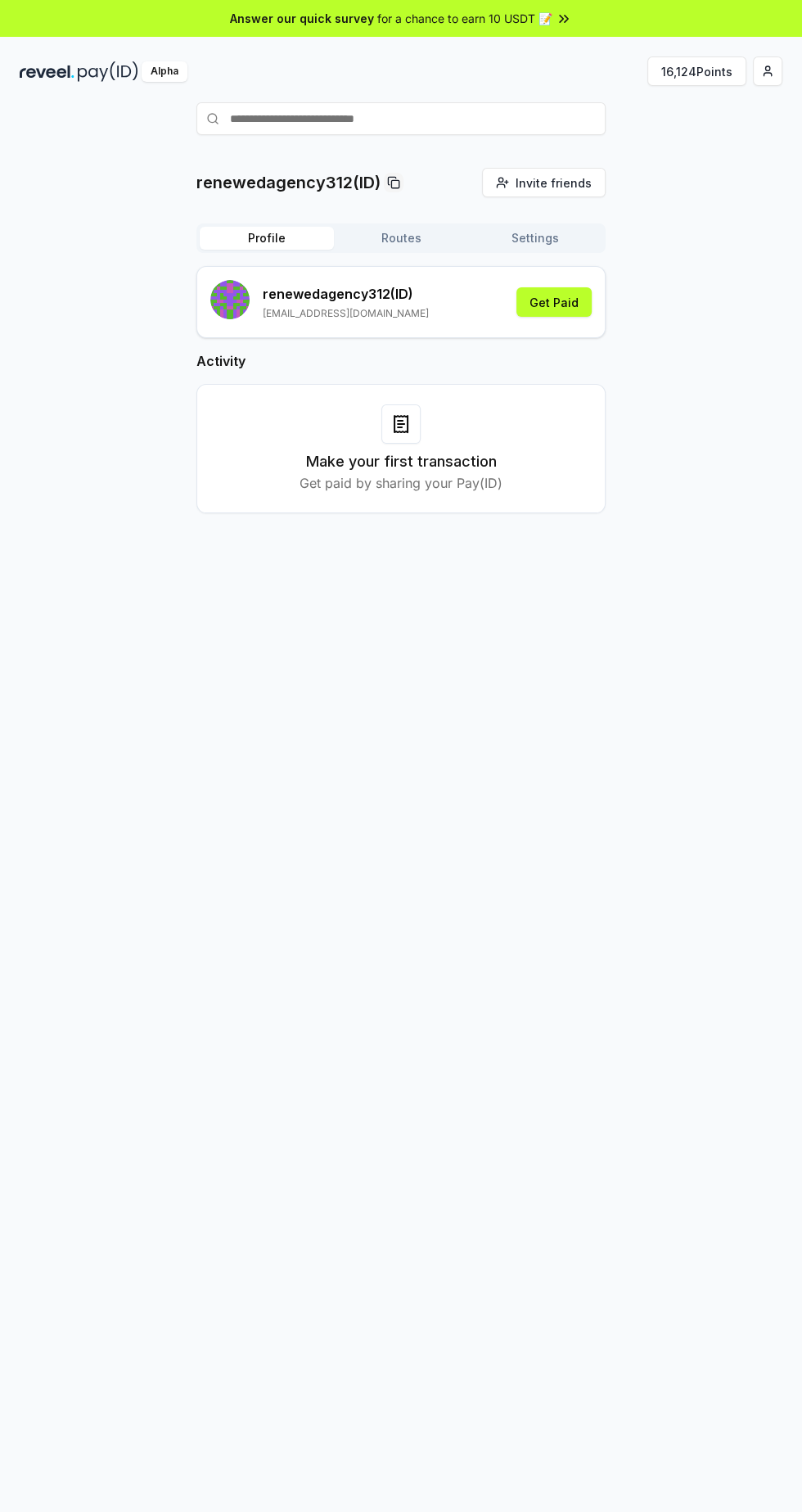
click at [565, 234] on button "Settings" at bounding box center [535, 238] width 134 height 23
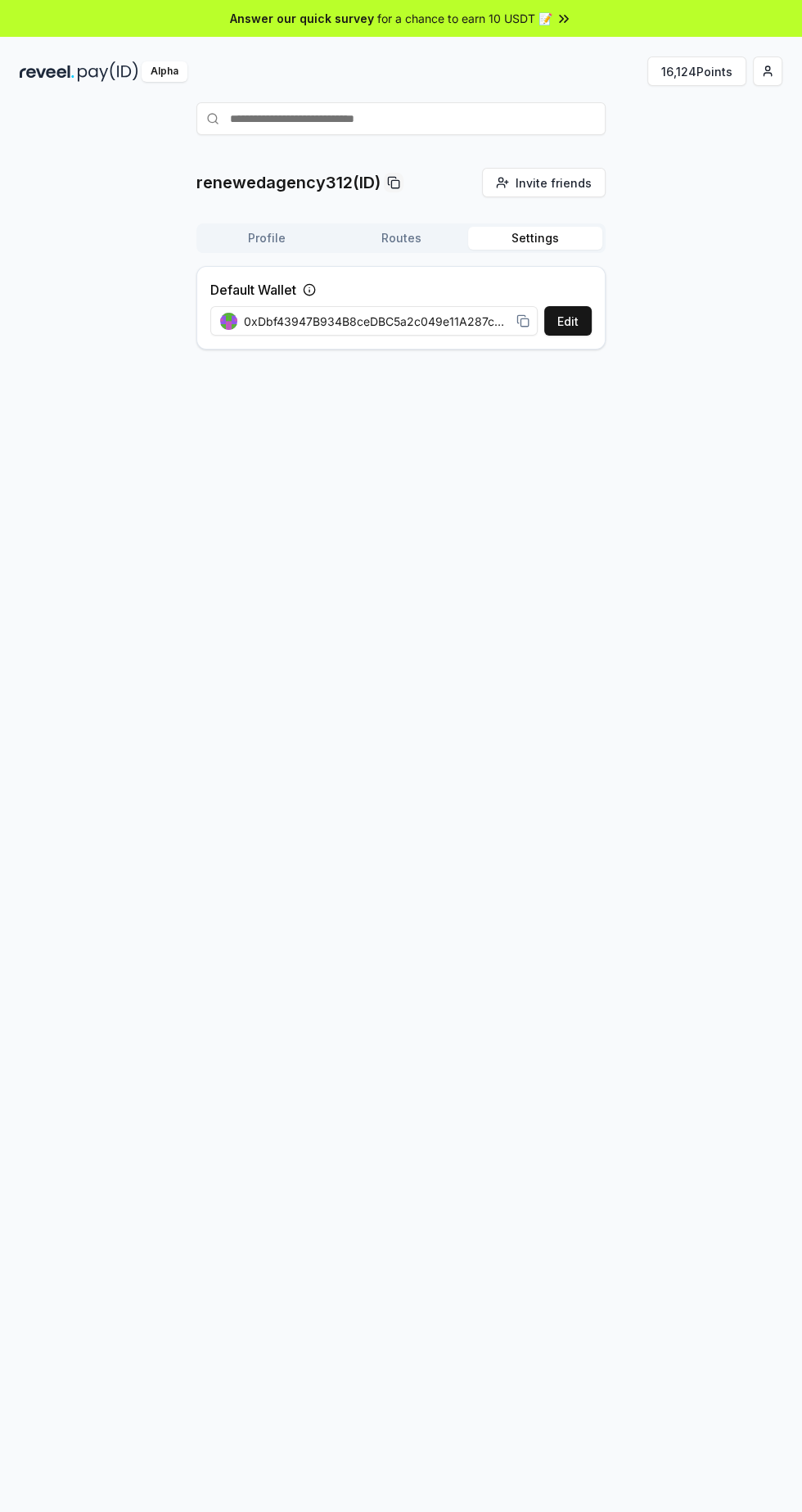
click at [291, 239] on button "Profile" at bounding box center [267, 238] width 134 height 23
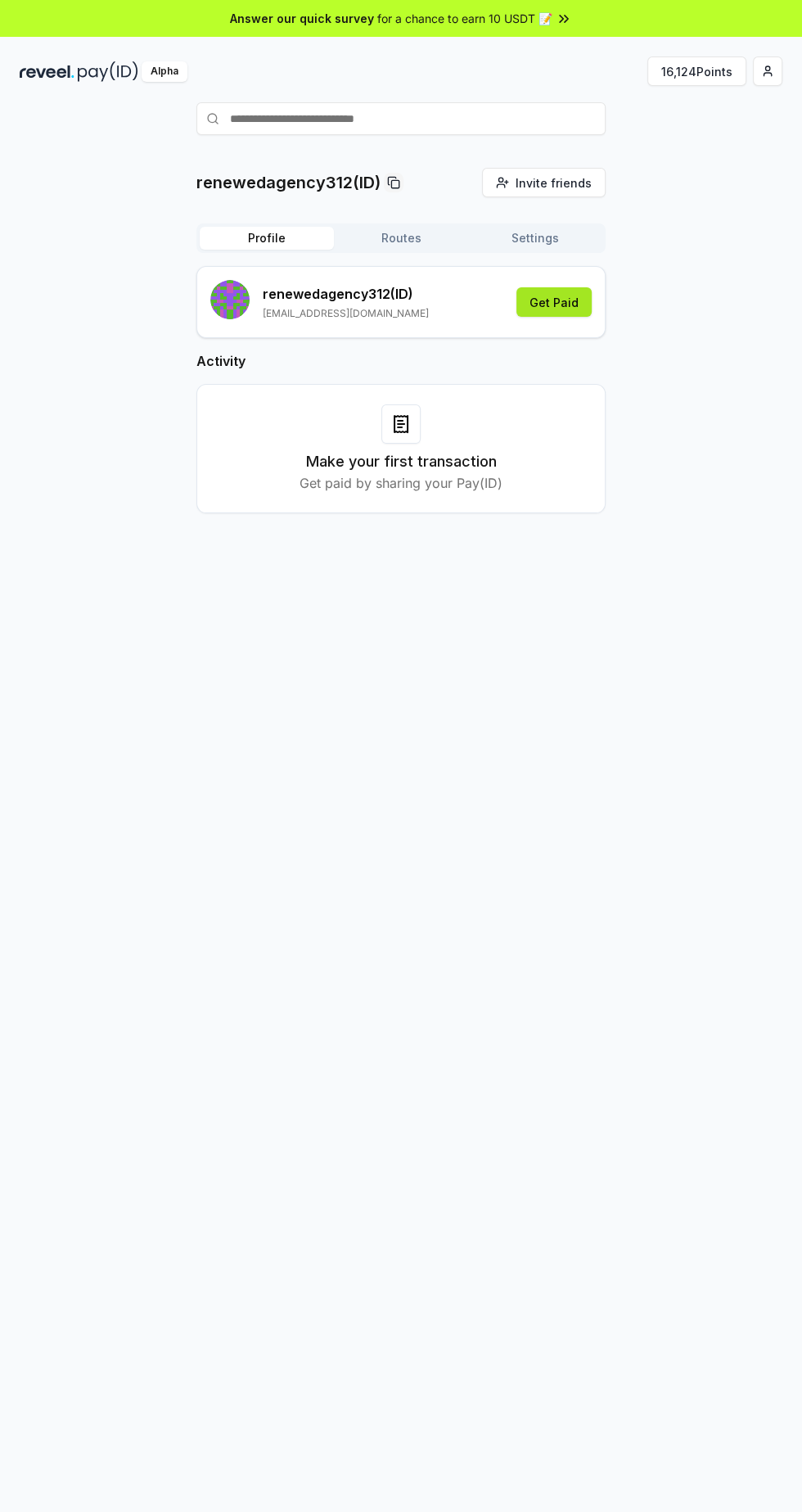
click at [577, 299] on button "Get Paid" at bounding box center [554, 302] width 75 height 30
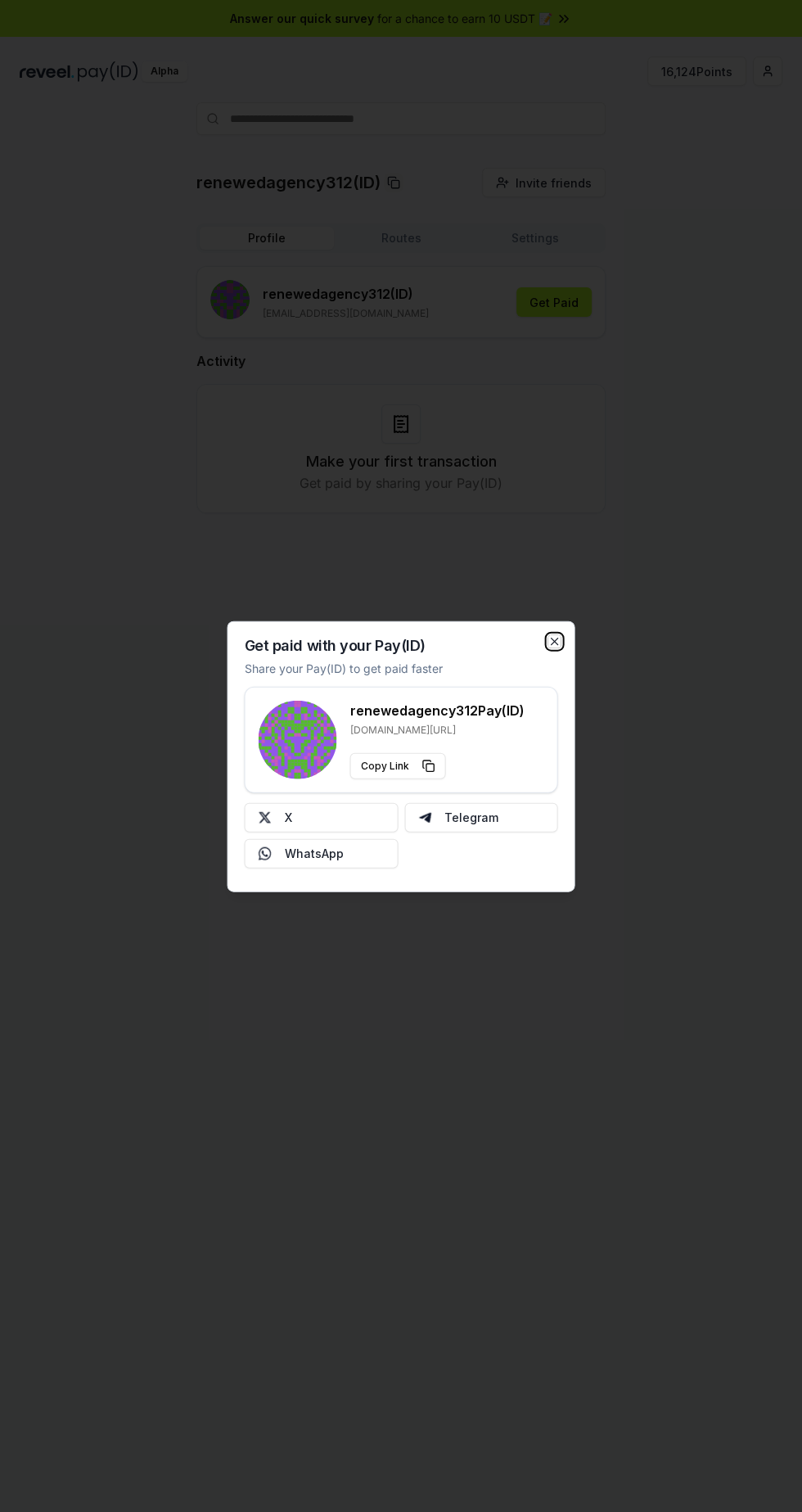
click at [559, 641] on icon "button" at bounding box center [555, 641] width 13 height 13
